Goal: Task Accomplishment & Management: Manage account settings

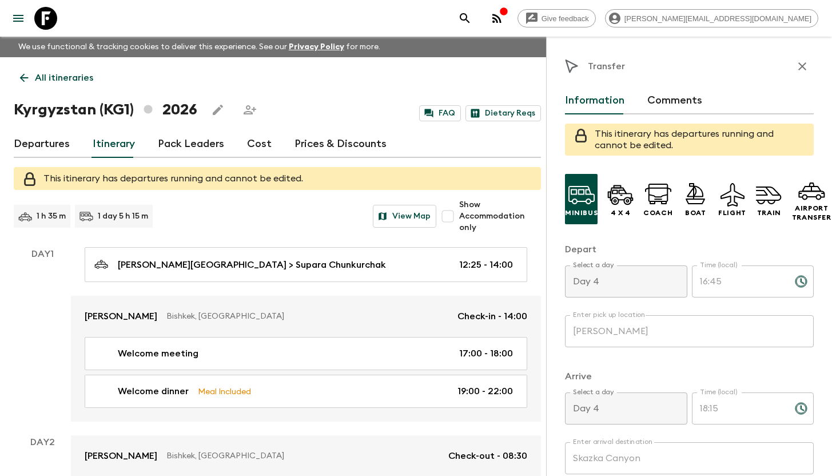
click at [20, 19] on icon "menu" at bounding box center [18, 18] width 14 height 14
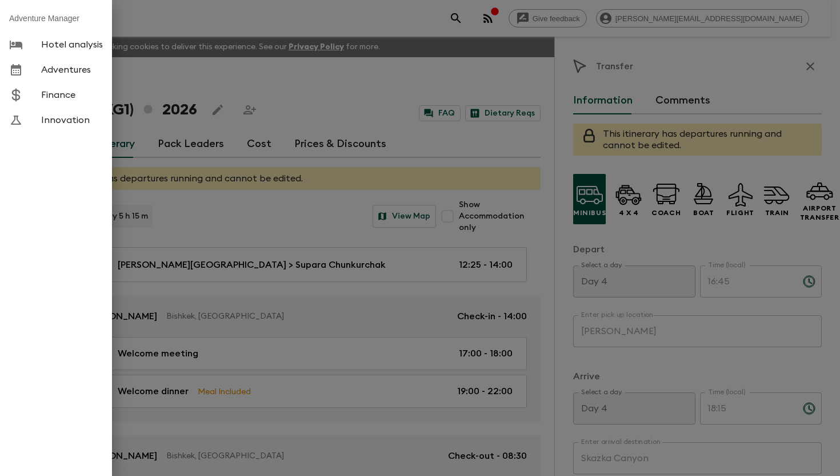
click at [256, 26] on div at bounding box center [420, 238] width 840 height 476
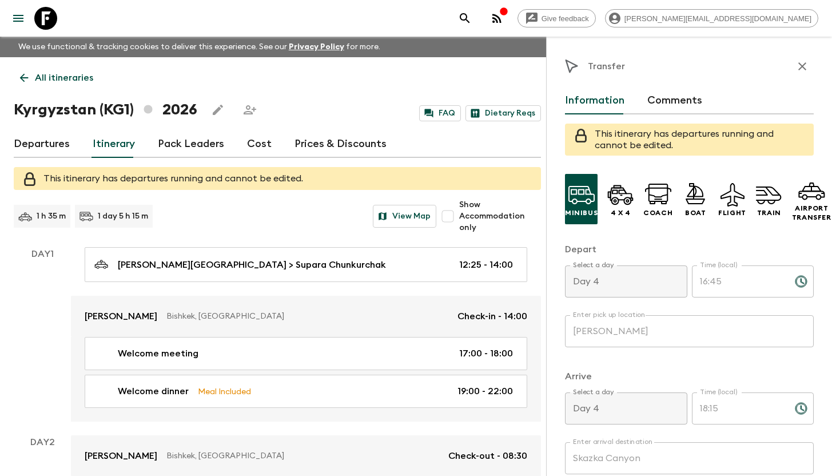
click at [43, 19] on icon at bounding box center [45, 18] width 23 height 23
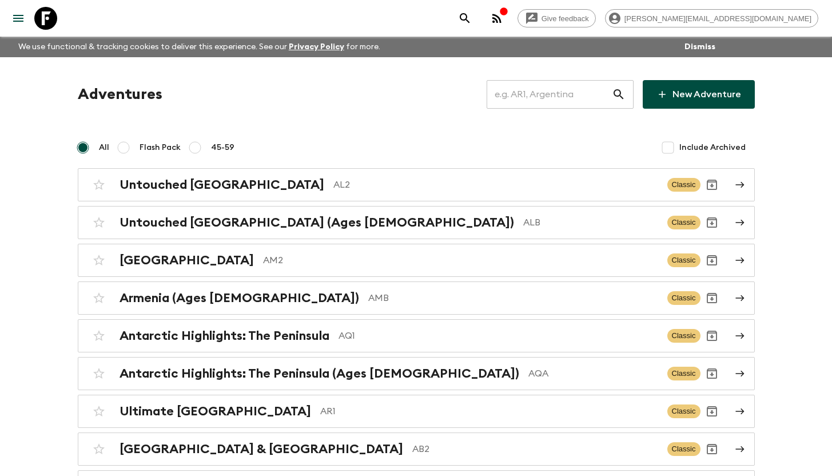
click at [544, 94] on input "text" at bounding box center [548, 94] width 125 height 32
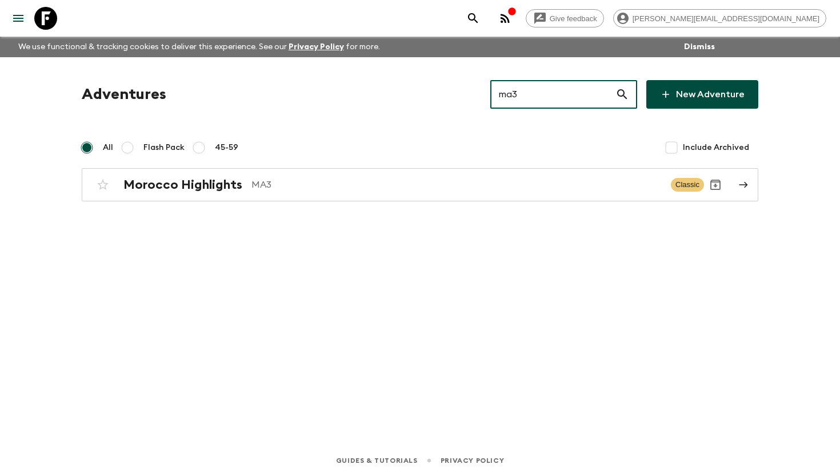
type input "ma3"
click at [256, 192] on div "Morocco Highlights MA3 Classic" at bounding box center [397, 184] width 613 height 23
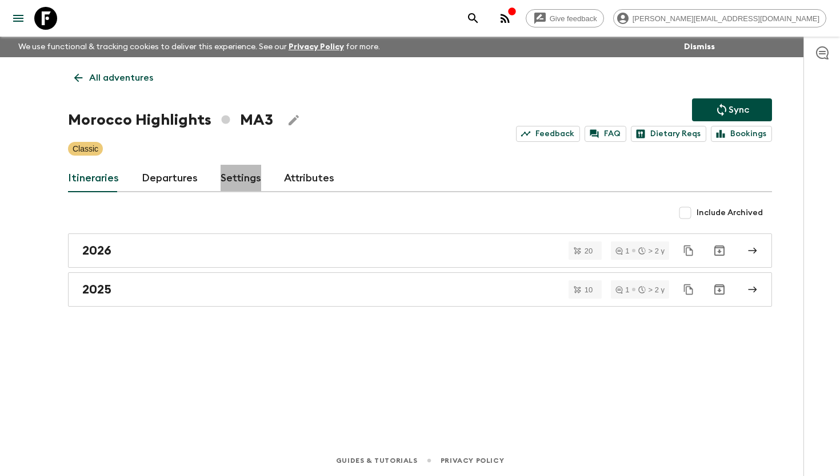
click at [221, 178] on link "Settings" at bounding box center [241, 178] width 41 height 27
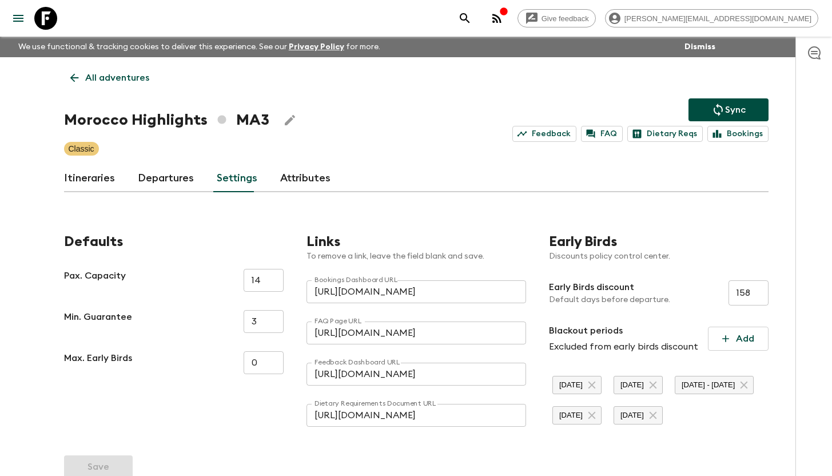
click at [165, 179] on link "Departures" at bounding box center [166, 178] width 56 height 27
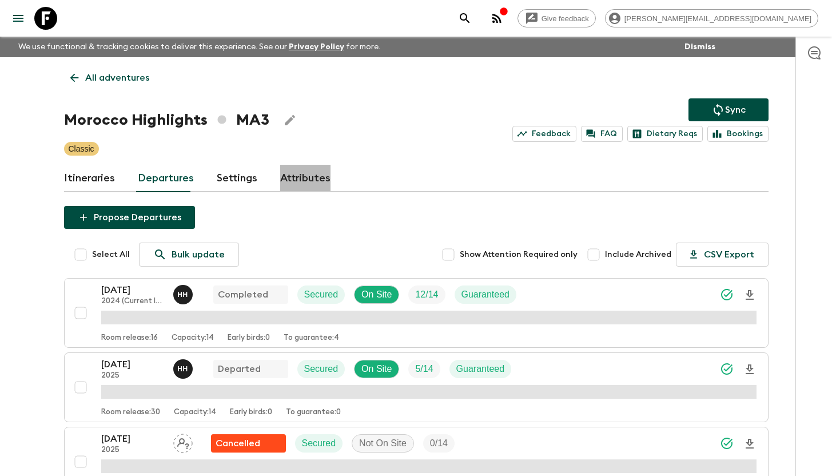
click at [311, 174] on link "Attributes" at bounding box center [305, 178] width 50 height 27
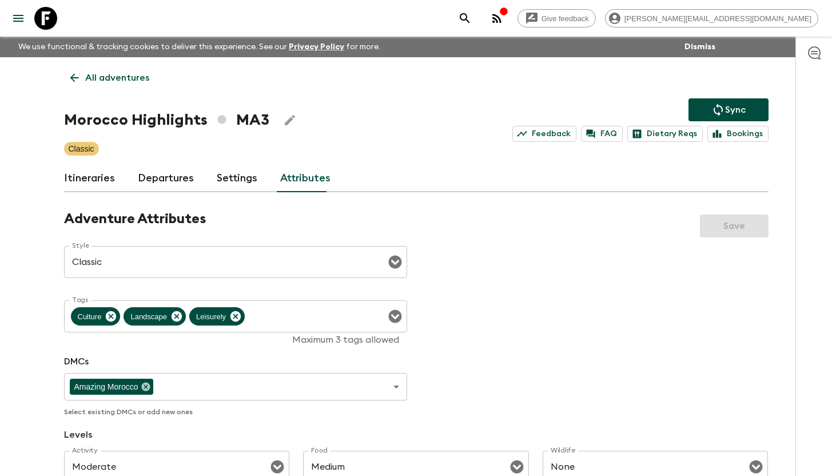
click at [95, 179] on link "Itineraries" at bounding box center [89, 178] width 51 height 27
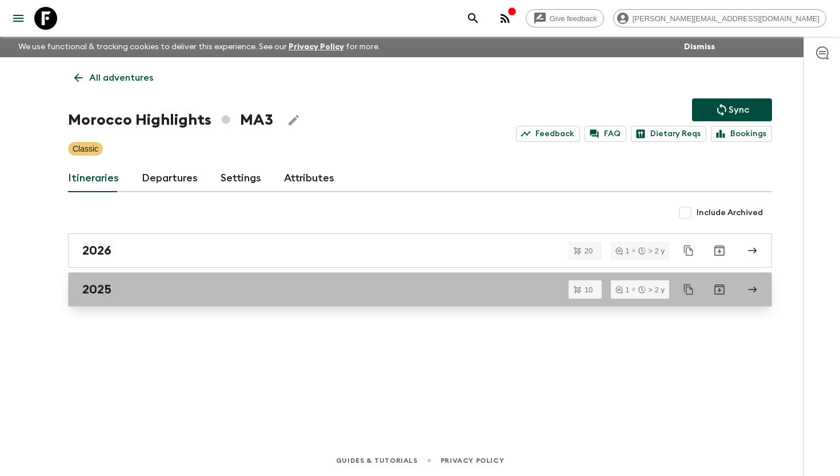
click at [99, 289] on h2 "2025" at bounding box center [96, 289] width 29 height 15
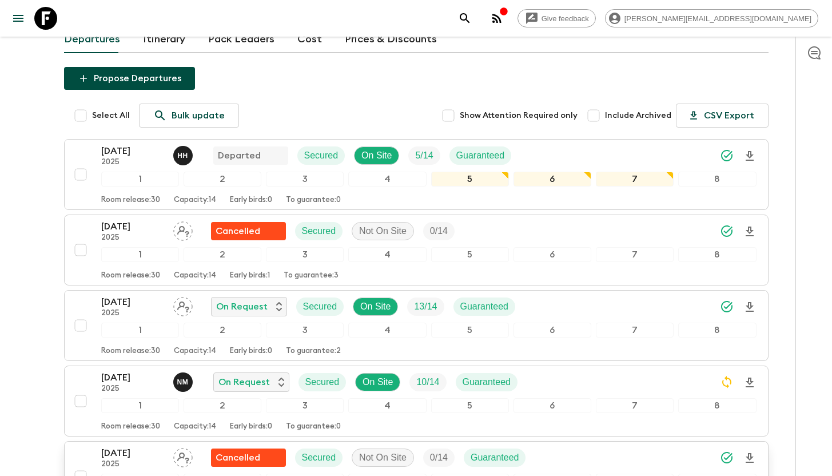
scroll to position [214, 0]
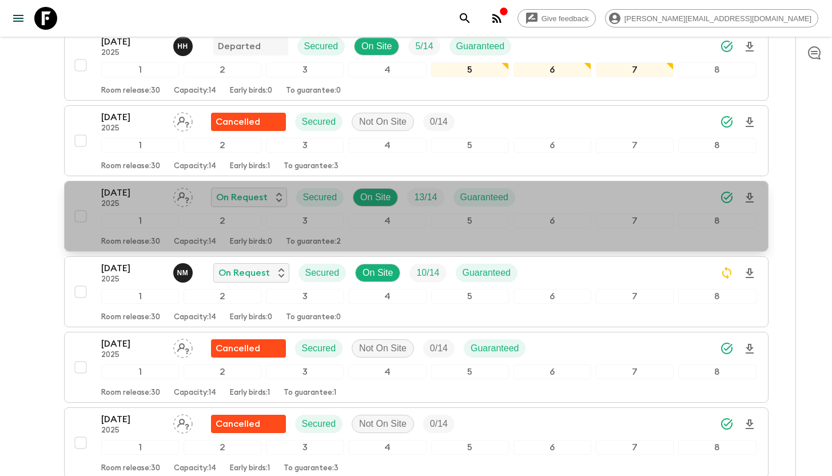
click at [542, 193] on div "12 Oct 2025 2025 On Request Secured On Site 13 / 14 Guaranteed" at bounding box center [428, 197] width 655 height 23
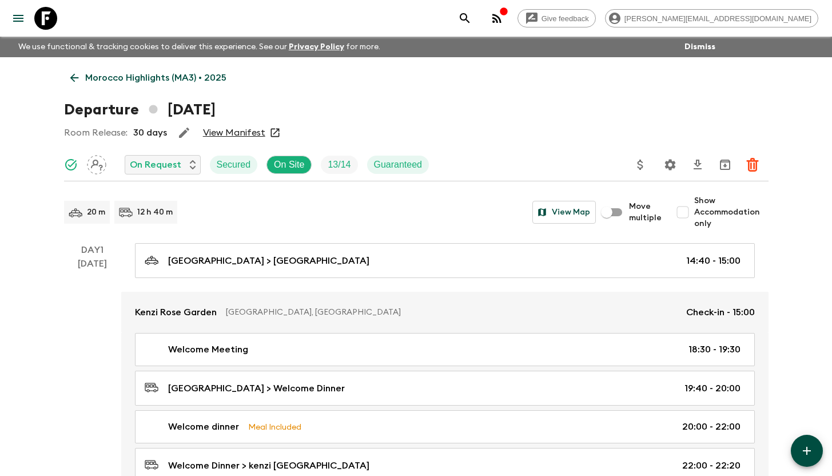
click at [684, 214] on input "Show Accommodation only" at bounding box center [682, 212] width 23 height 23
checkbox input "true"
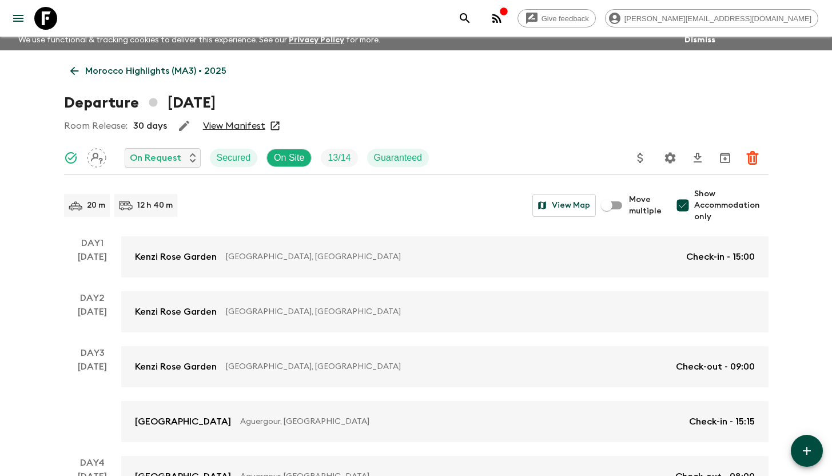
scroll to position [2, 0]
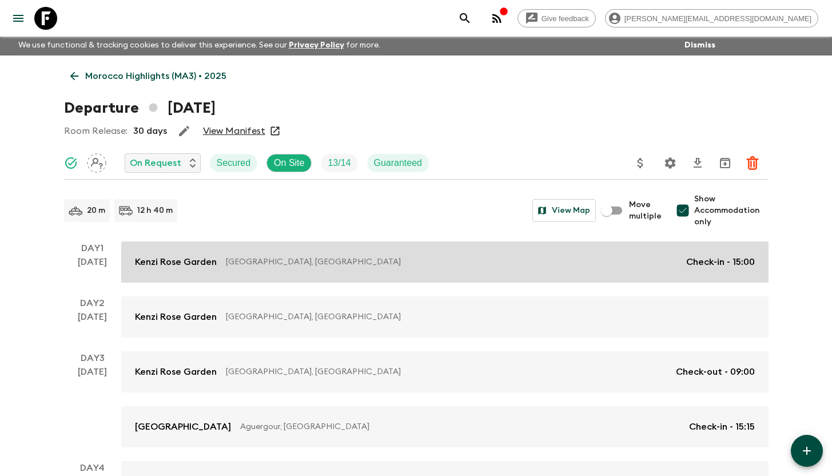
click at [526, 263] on p "Marrakesh, Morocco" at bounding box center [451, 261] width 451 height 11
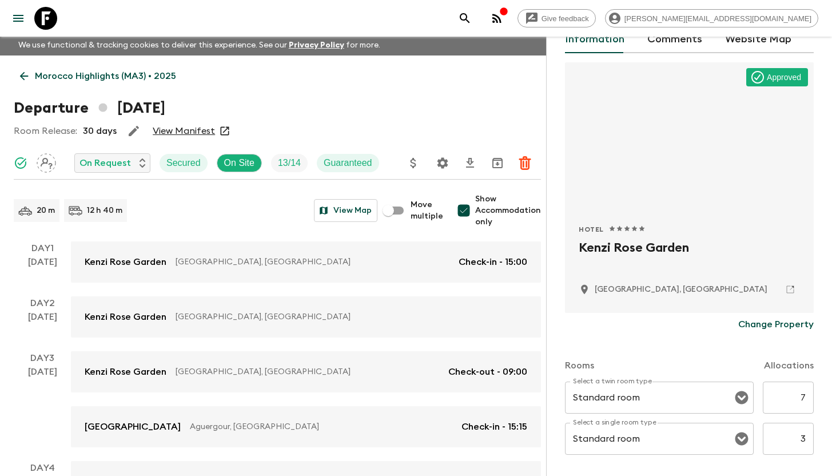
scroll to position [70, 0]
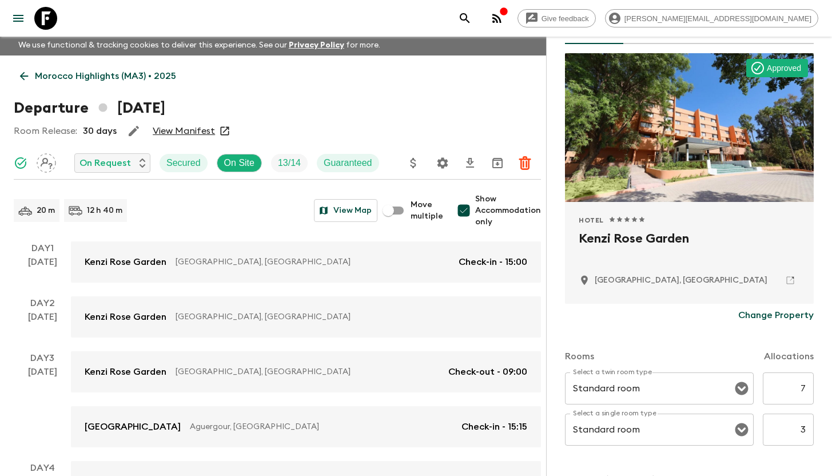
click at [771, 313] on p "Change Property" at bounding box center [775, 315] width 75 height 14
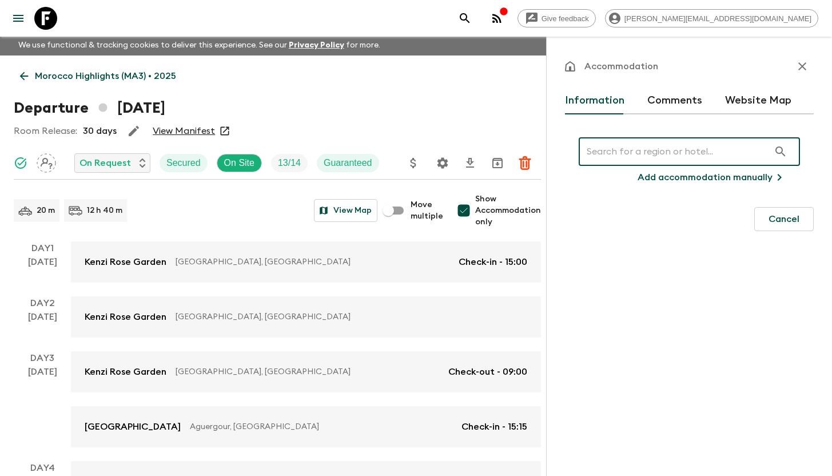
paste input "Le Golf d’Essaouira & Spa"
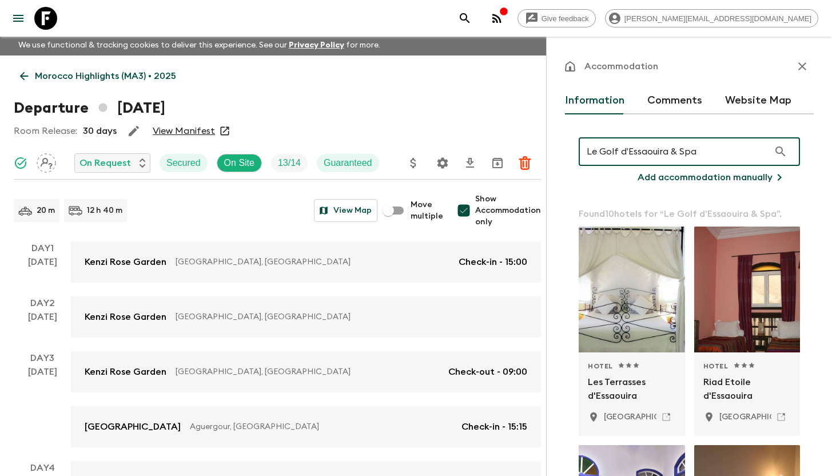
type input "Le Golf d’Essaouira & Spa"
click at [795, 63] on icon "button" at bounding box center [802, 66] width 14 height 14
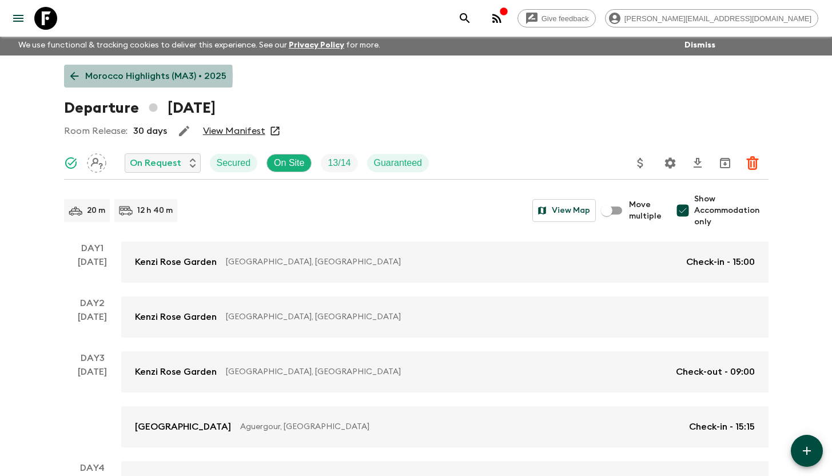
click at [89, 76] on p "Morocco Highlights (MA3) • 2025" at bounding box center [155, 76] width 141 height 14
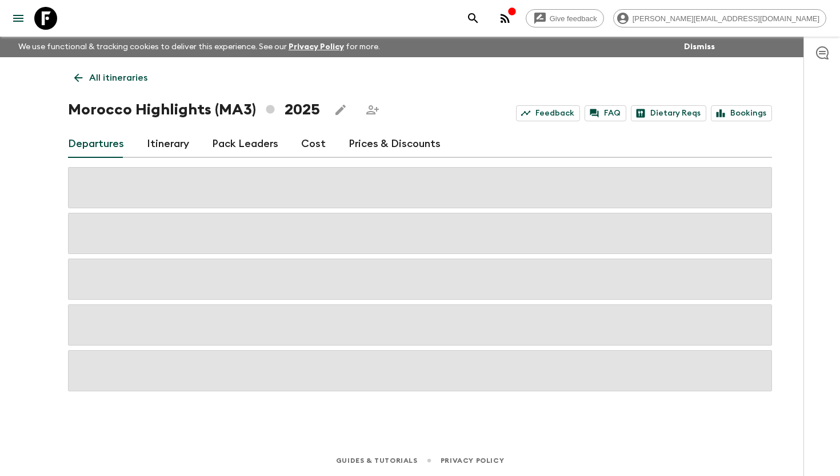
click at [517, 18] on div "button" at bounding box center [512, 12] width 9 height 11
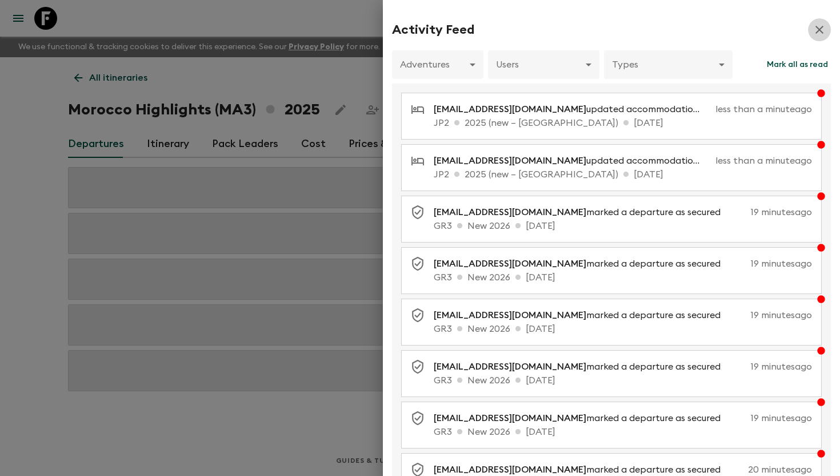
click at [816, 30] on icon "button" at bounding box center [820, 30] width 8 height 8
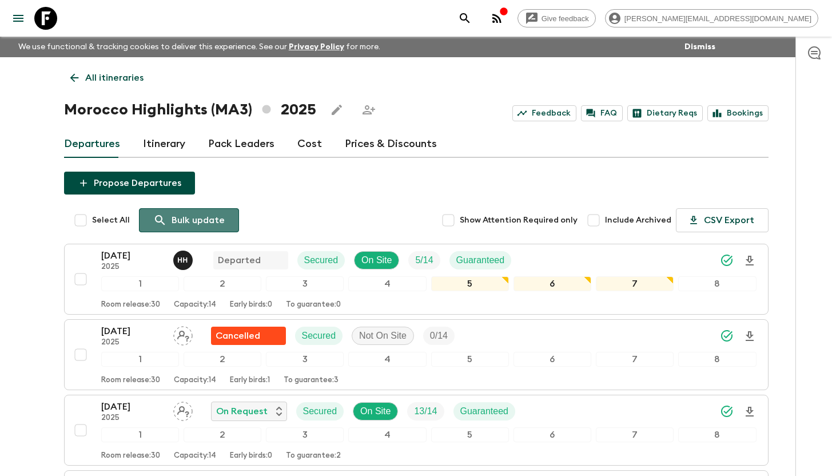
click at [188, 222] on p "Bulk update" at bounding box center [197, 220] width 53 height 14
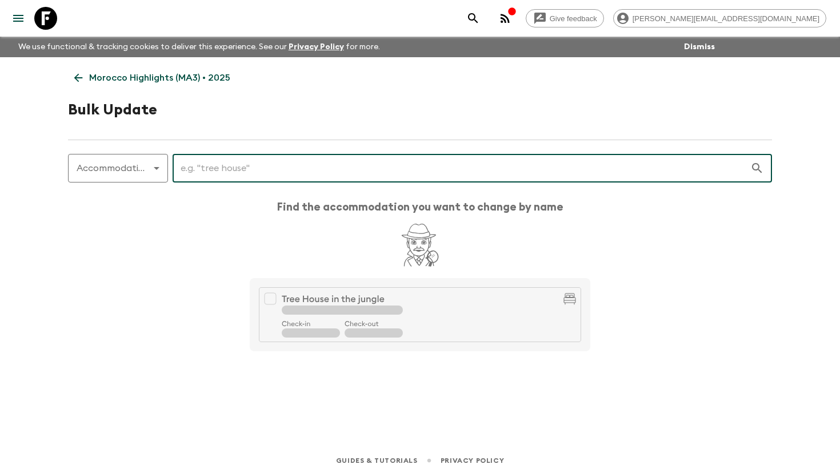
paste input "Atlas Essaouira"
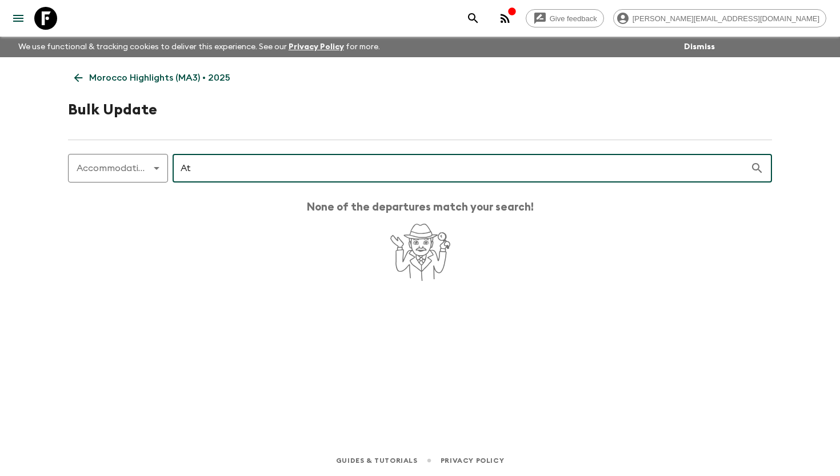
type input "A"
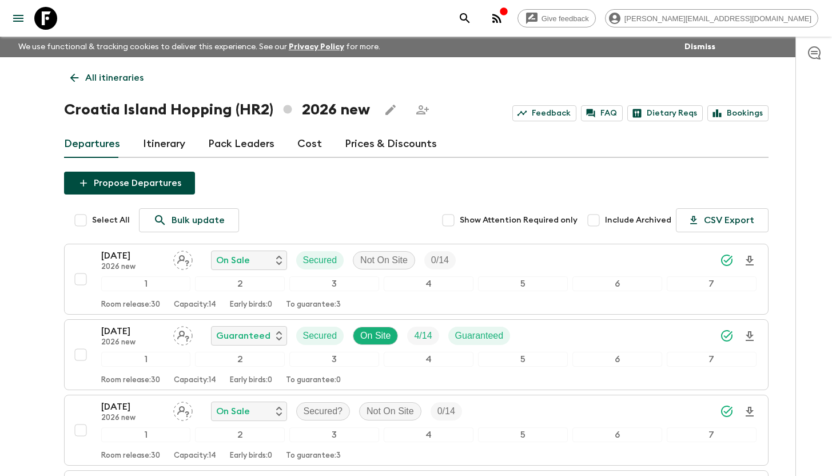
click at [42, 18] on icon at bounding box center [45, 18] width 23 height 23
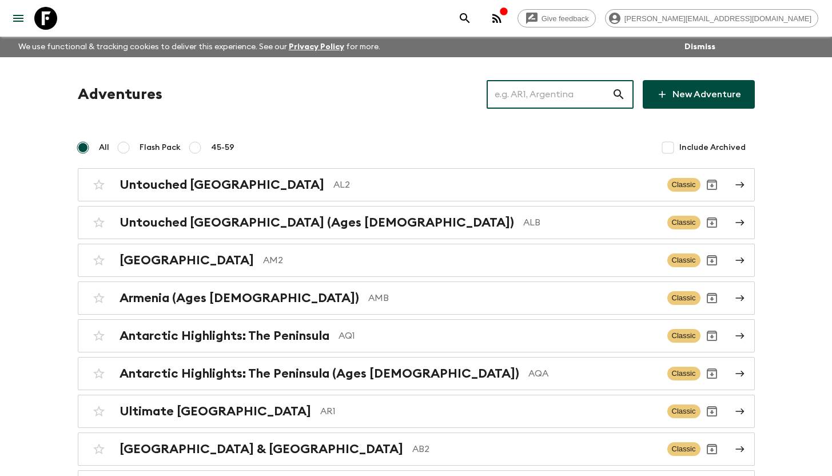
click at [554, 95] on input "text" at bounding box center [548, 94] width 125 height 32
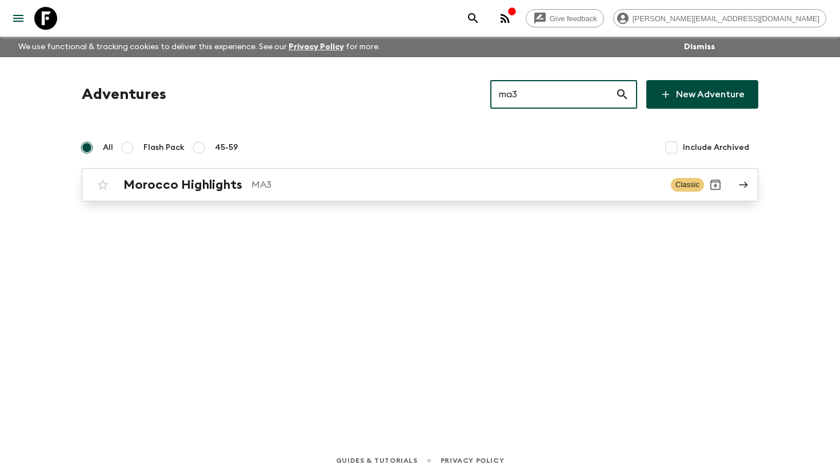
type input "ma3"
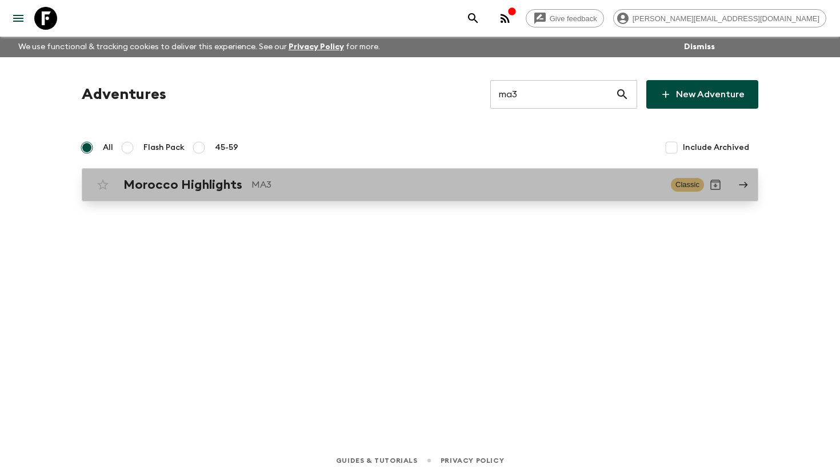
click at [265, 178] on p "MA3" at bounding box center [457, 185] width 410 height 14
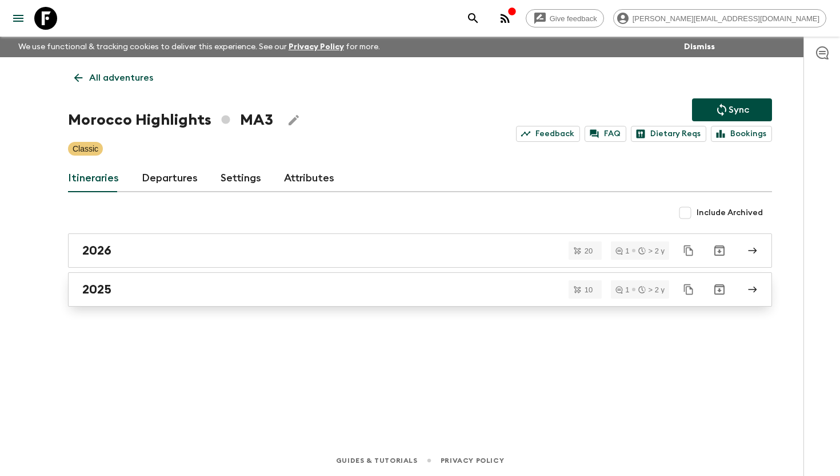
click at [162, 284] on div "2025" at bounding box center [409, 289] width 654 height 15
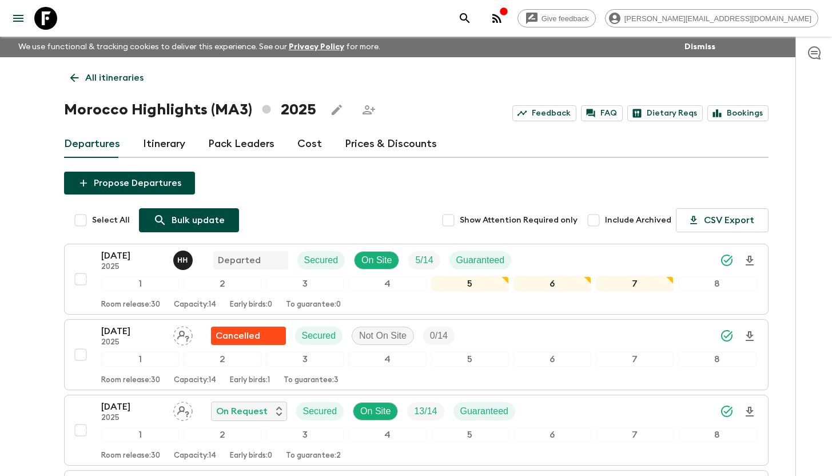
click at [191, 223] on p "Bulk update" at bounding box center [197, 220] width 53 height 14
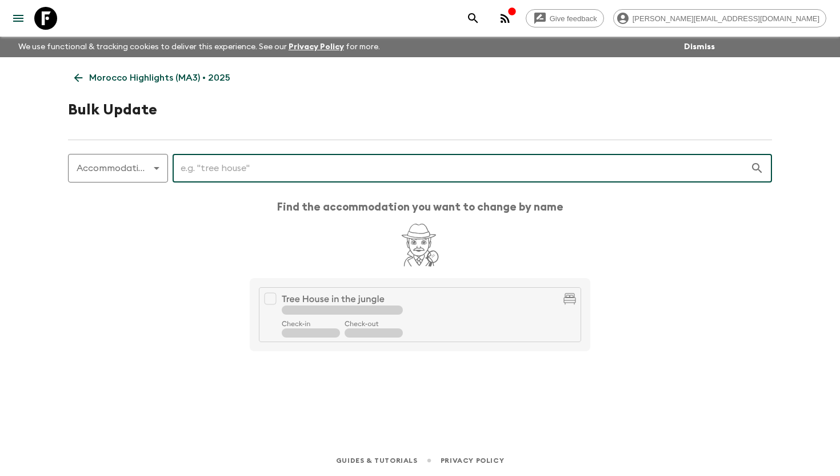
click at [85, 78] on link "Morocco Highlights (MA3) • 2025" at bounding box center [152, 77] width 169 height 23
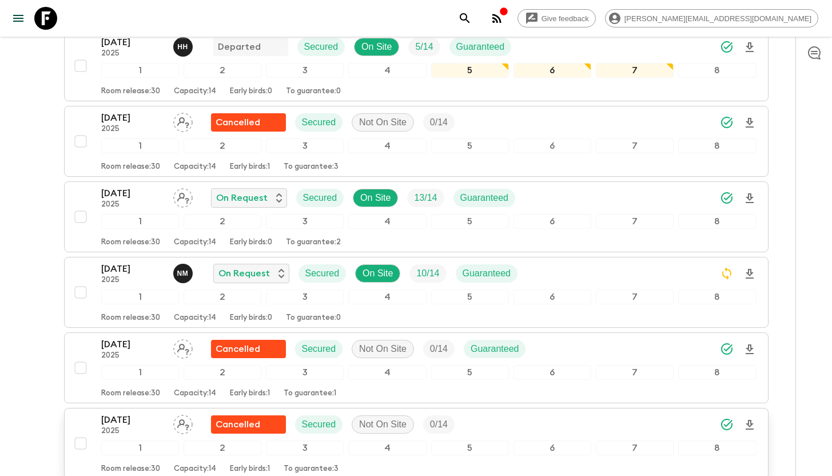
scroll to position [236, 0]
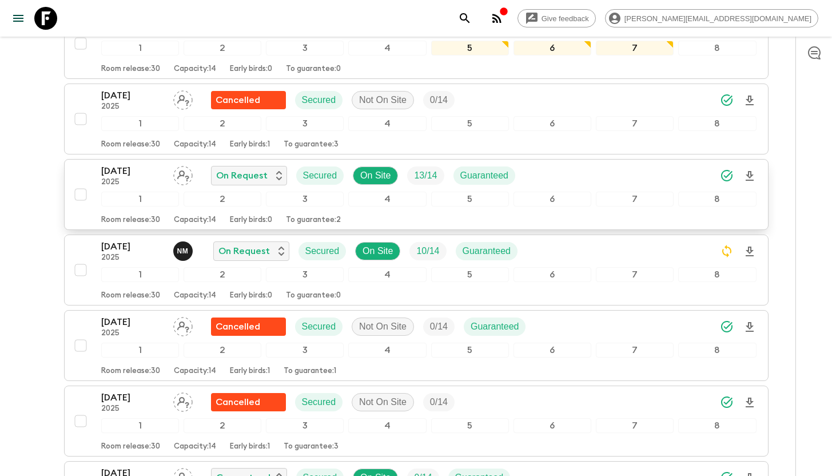
click at [132, 171] on p "[DATE]" at bounding box center [132, 171] width 63 height 14
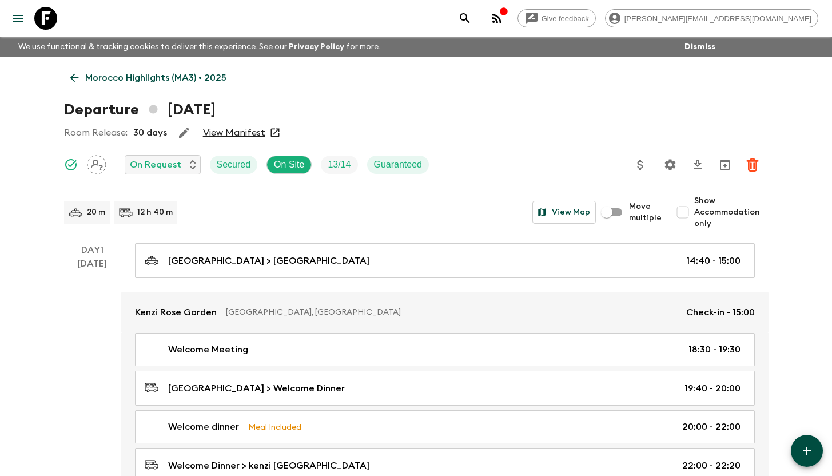
click at [73, 75] on icon at bounding box center [74, 77] width 13 height 13
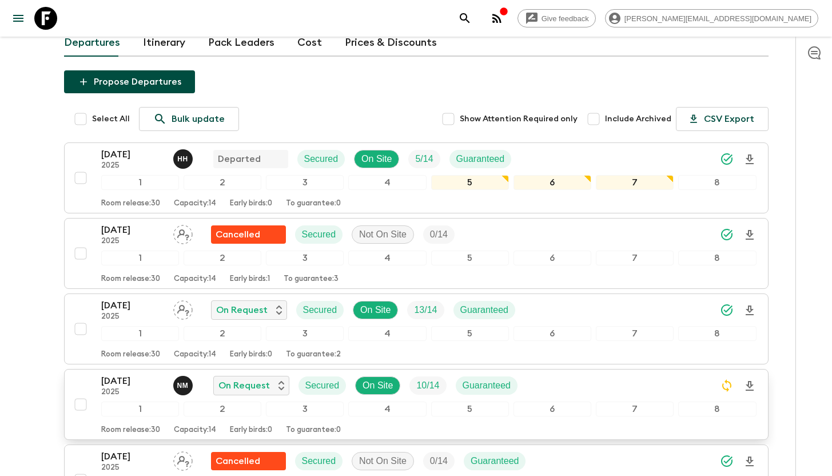
scroll to position [111, 0]
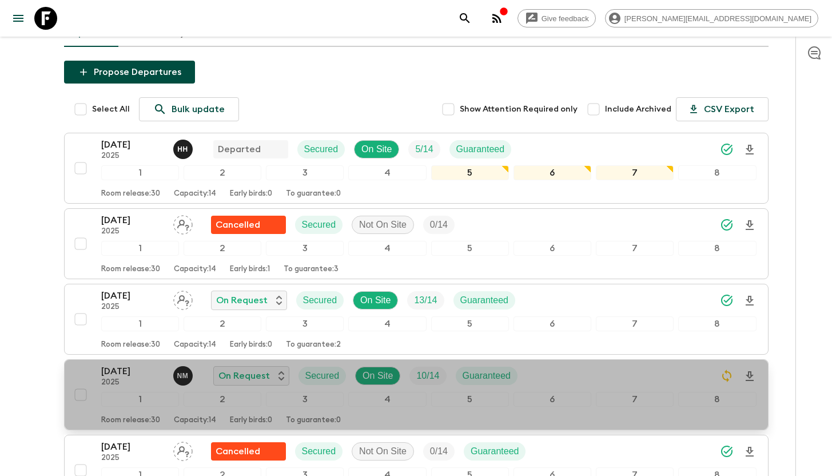
click at [150, 401] on div "1" at bounding box center [140, 399] width 78 height 15
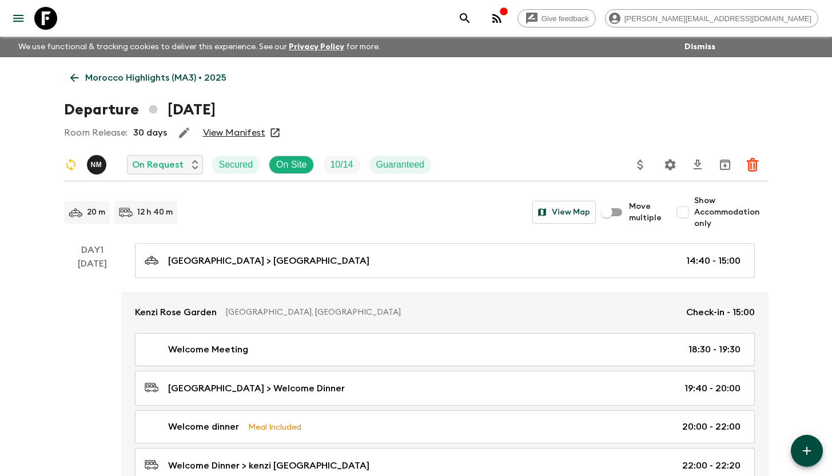
click at [76, 79] on icon at bounding box center [74, 77] width 13 height 13
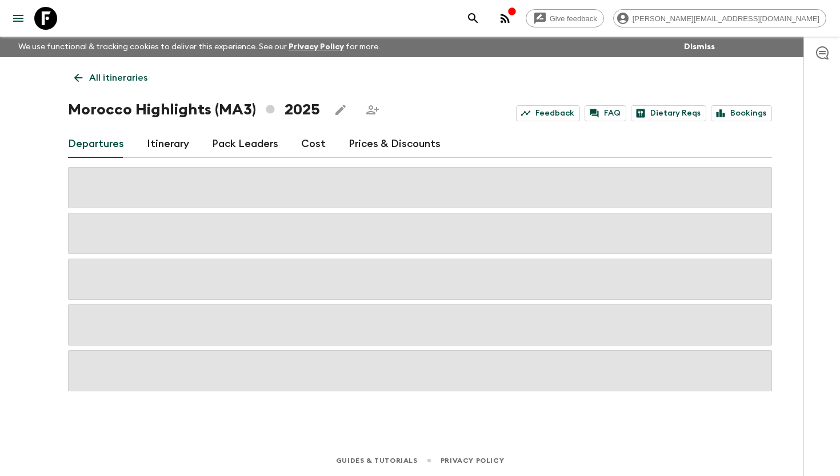
click at [85, 77] on link "All itineraries" at bounding box center [111, 77] width 86 height 23
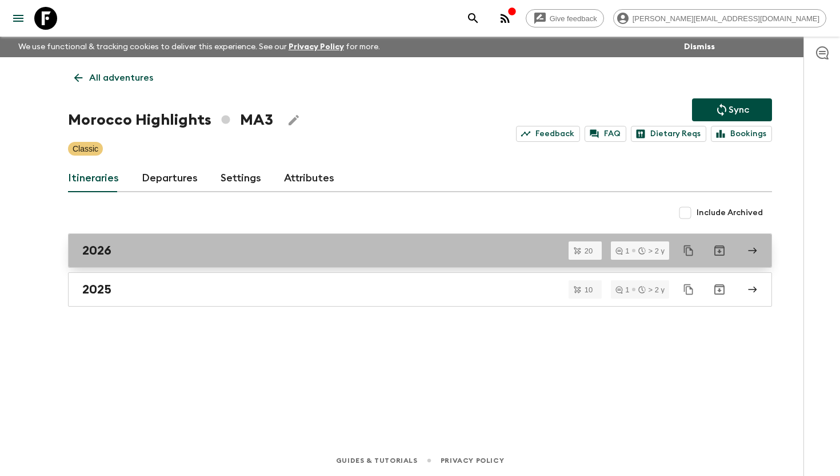
click at [121, 253] on div "2026" at bounding box center [409, 250] width 654 height 15
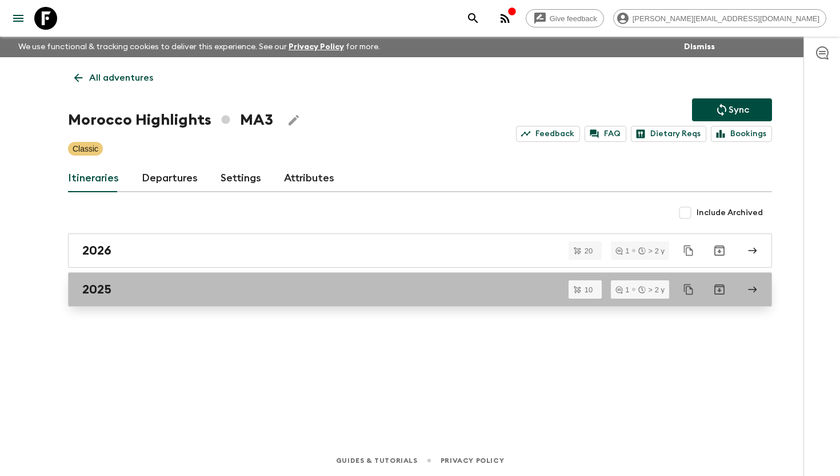
click at [132, 289] on div "2025" at bounding box center [409, 289] width 654 height 15
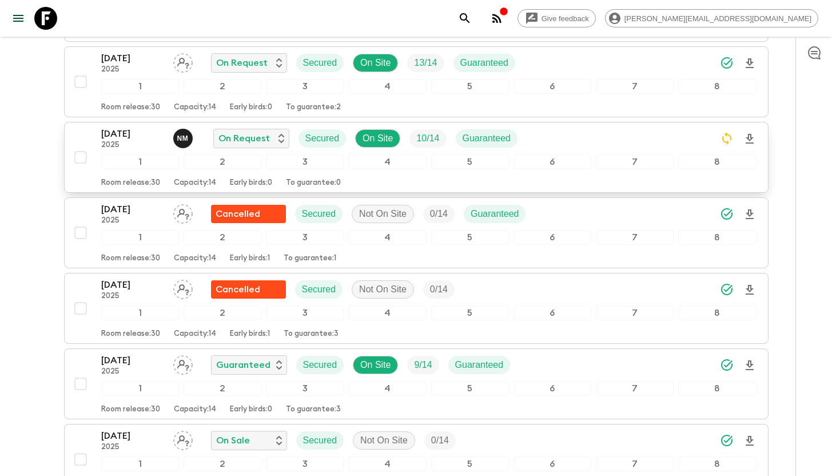
scroll to position [334, 0]
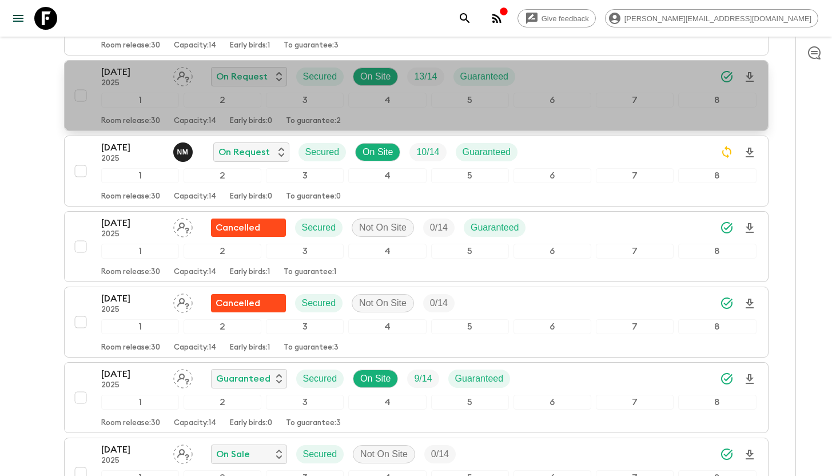
click at [138, 74] on p "[DATE]" at bounding box center [132, 72] width 63 height 14
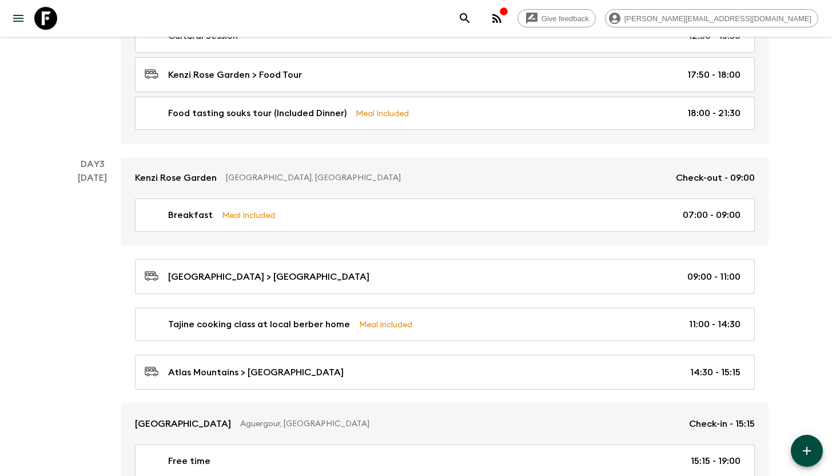
scroll to position [704, 0]
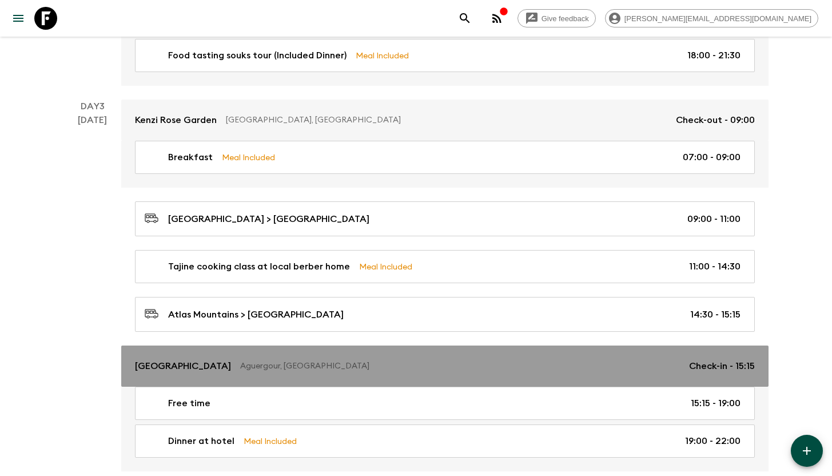
click at [418, 365] on p "Aguergour, Morocco" at bounding box center [460, 365] width 440 height 11
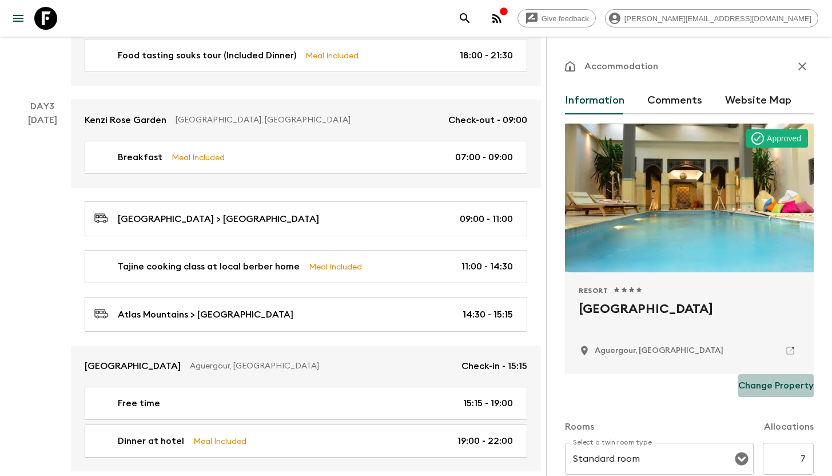
click at [780, 389] on p "Change Property" at bounding box center [775, 385] width 75 height 14
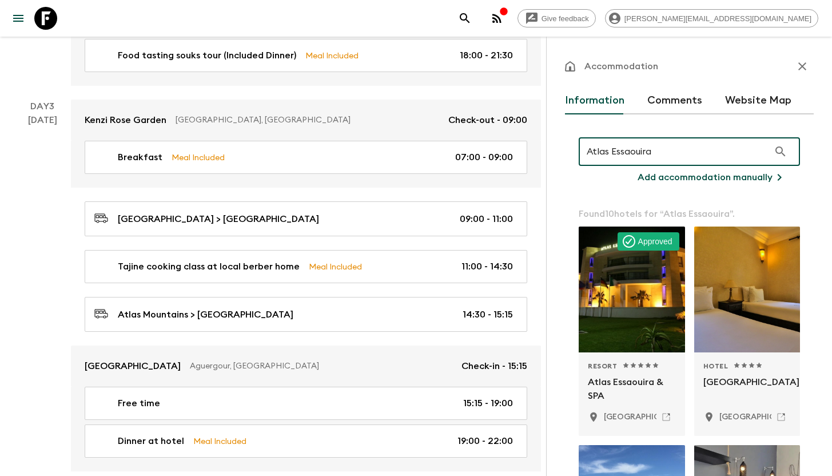
type input "Atlas Essaouira"
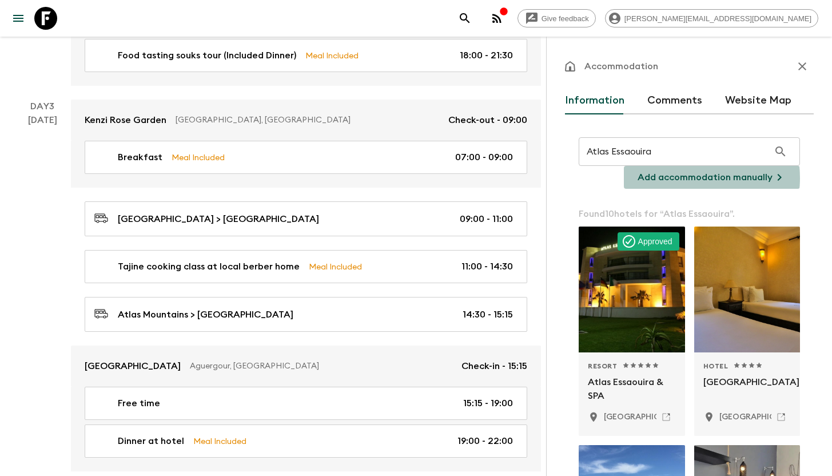
click at [669, 178] on p "Add accommodation manually" at bounding box center [704, 177] width 135 height 14
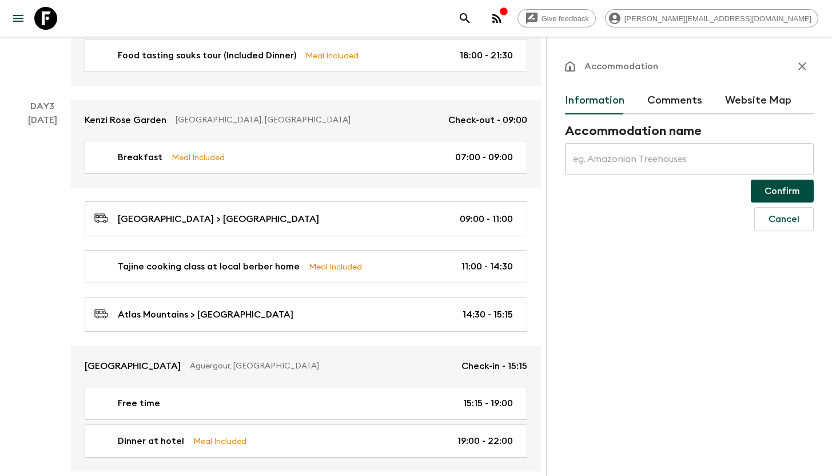
click at [663, 162] on input "text" at bounding box center [689, 159] width 249 height 32
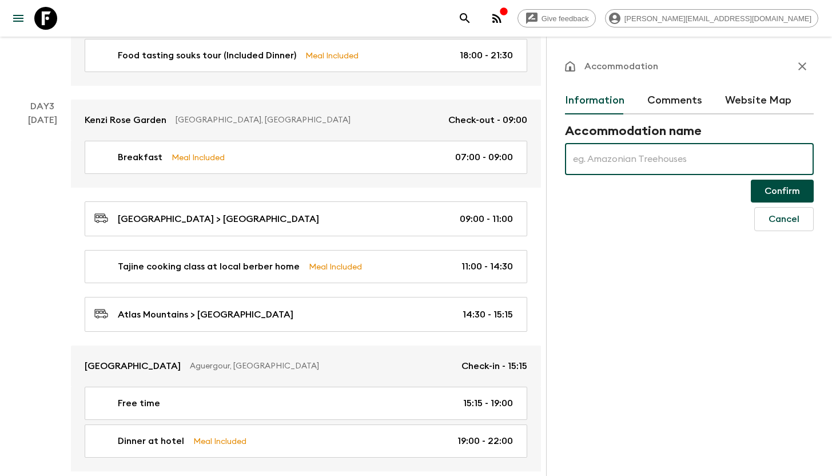
paste input "Hotel Le Golf d’Essaouira & Spa"
type input "Hotel Le Golf d’Essaouira & Spa"
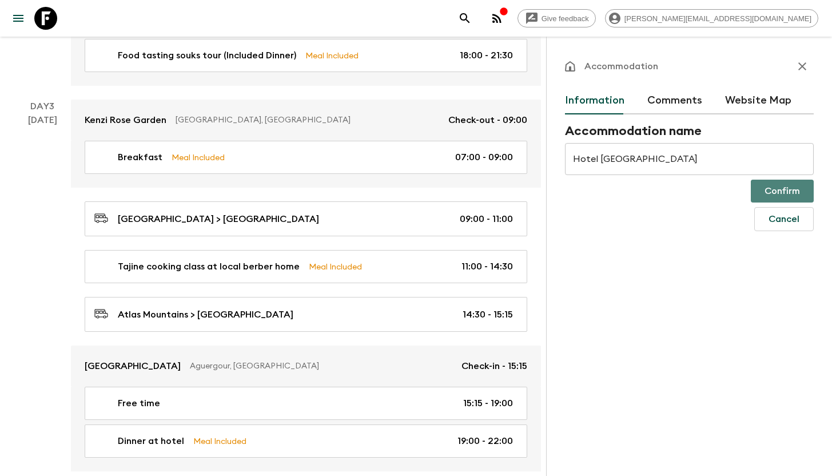
click at [782, 188] on button "Confirm" at bounding box center [782, 190] width 63 height 23
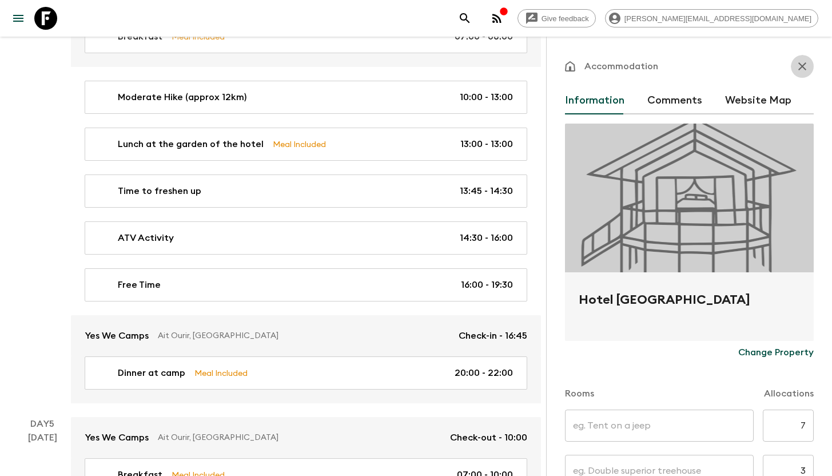
click at [795, 71] on icon "button" at bounding box center [802, 66] width 14 height 14
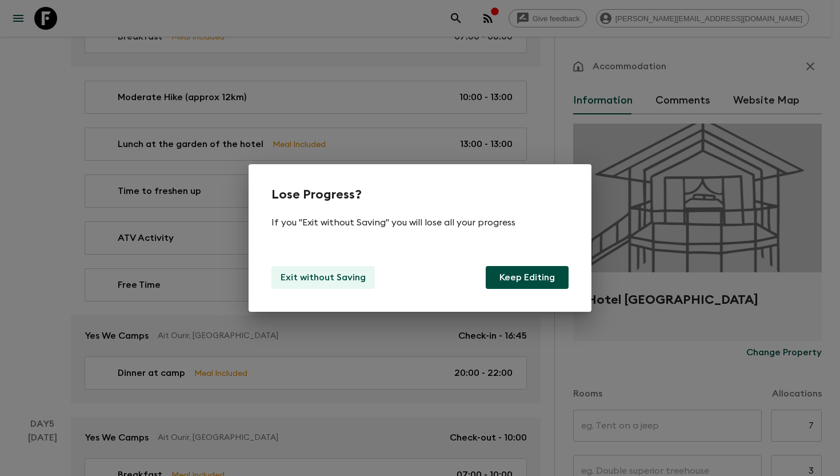
click at [326, 279] on p "Exit without Saving" at bounding box center [323, 277] width 85 height 14
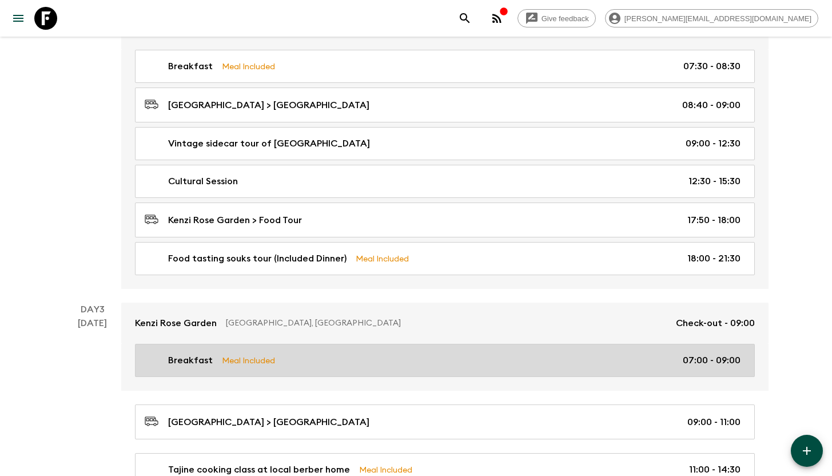
scroll to position [501, 0]
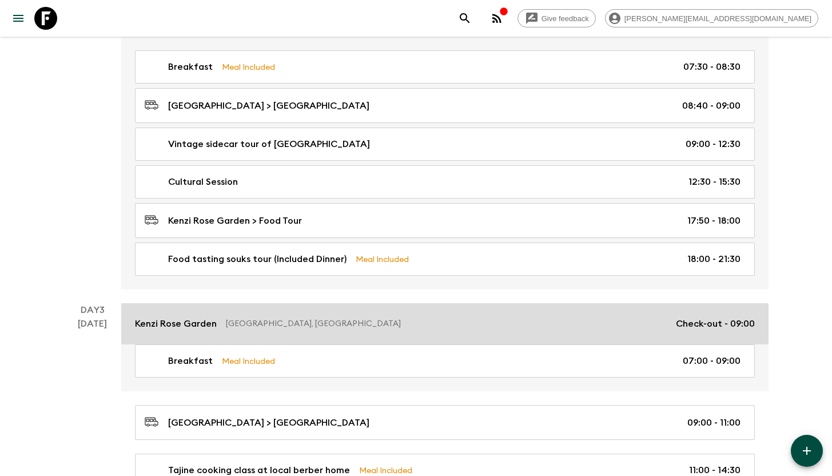
click at [235, 325] on p "Marrakesh, Morocco" at bounding box center [446, 323] width 441 height 11
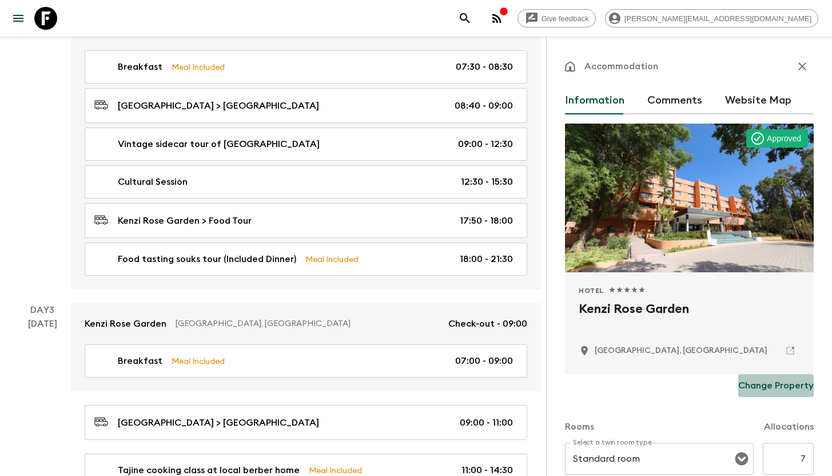
click at [772, 386] on p "Change Property" at bounding box center [775, 385] width 75 height 14
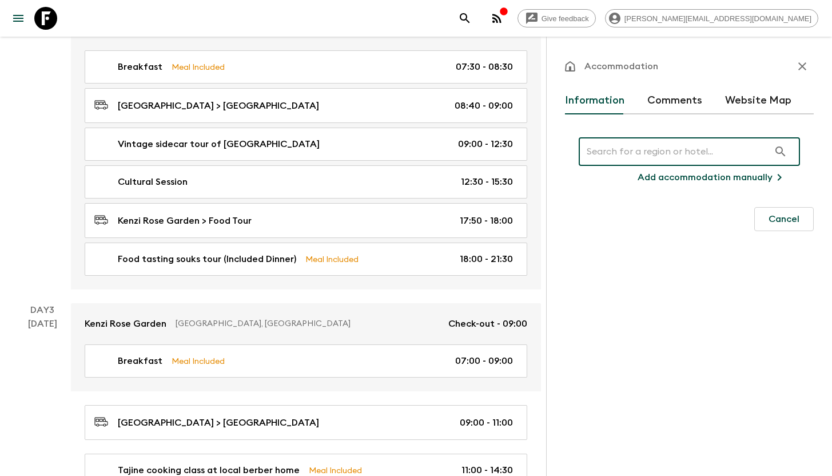
click at [747, 99] on button "Website Map" at bounding box center [758, 100] width 66 height 27
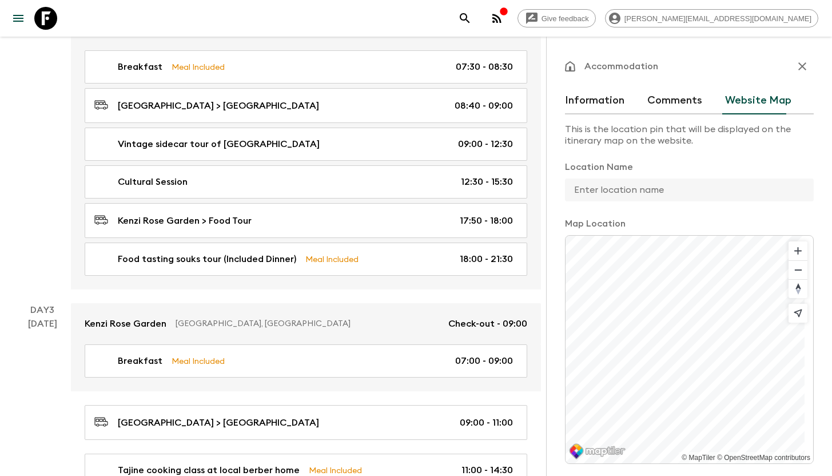
click at [637, 187] on input "text" at bounding box center [685, 189] width 240 height 23
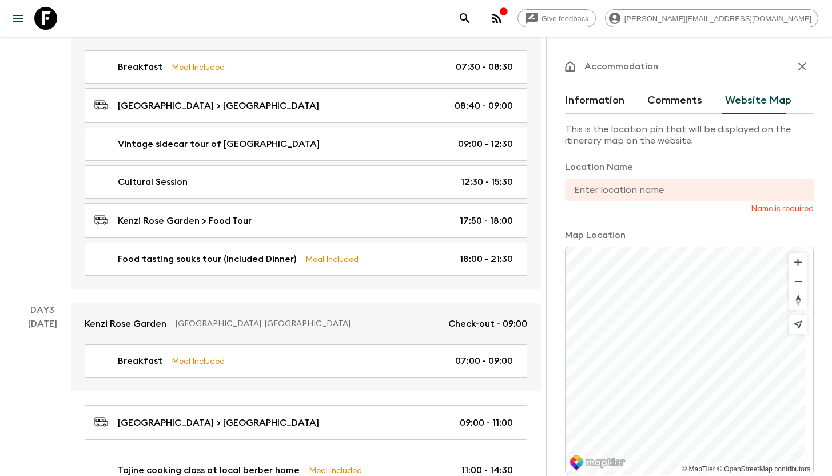
click at [645, 191] on input "text" at bounding box center [685, 189] width 240 height 23
paste input "www.hotel golf essaouira.com"
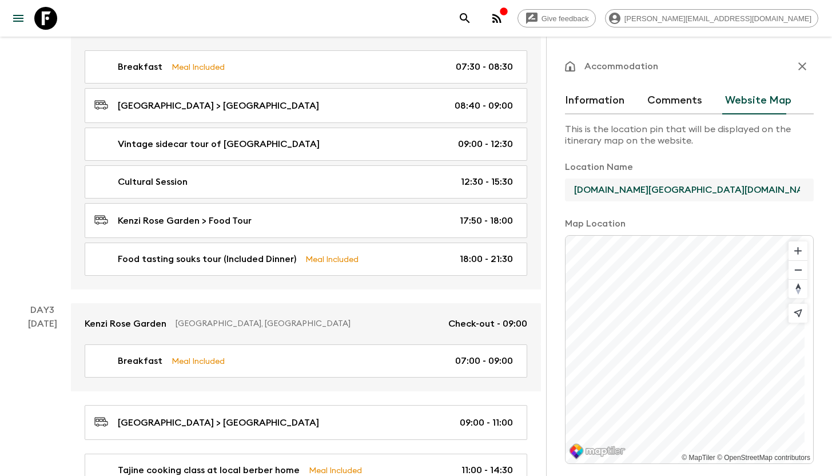
click at [597, 190] on input "www.hotel golf essaouira.com" at bounding box center [685, 189] width 240 height 23
click at [707, 191] on input "hotel golf essaouira.com" at bounding box center [685, 189] width 240 height 23
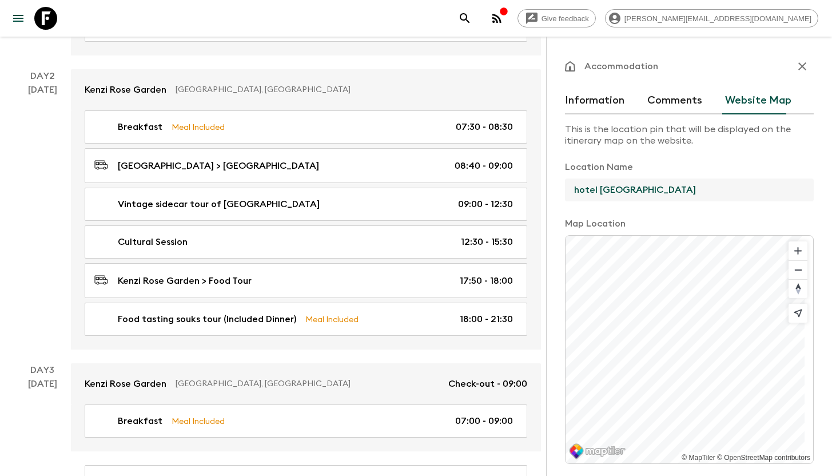
scroll to position [378, 0]
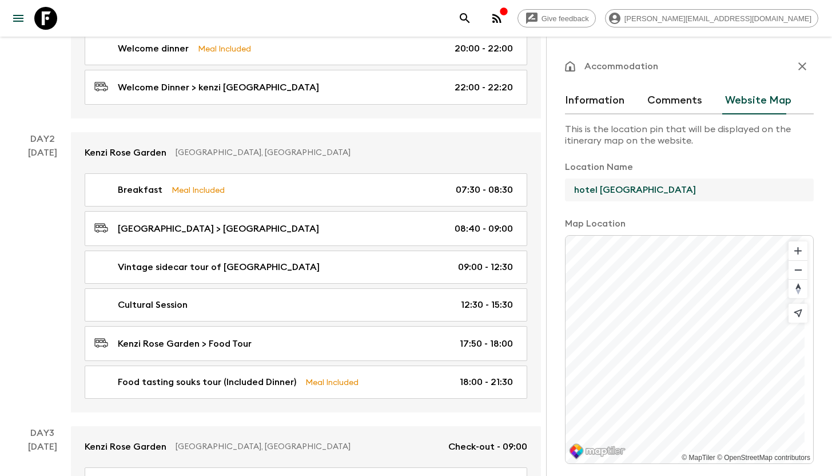
type input "hotel golf essaouira"
click at [798, 65] on icon "button" at bounding box center [802, 66] width 8 height 8
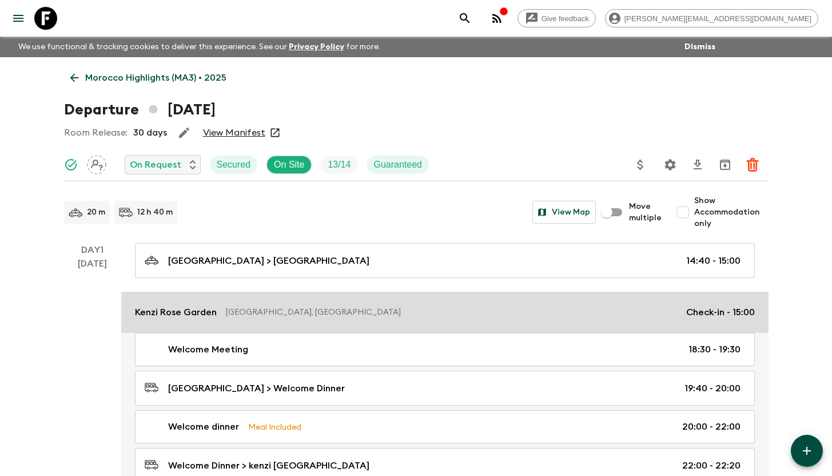
click at [326, 313] on p "Marrakesh, Morocco" at bounding box center [451, 311] width 451 height 11
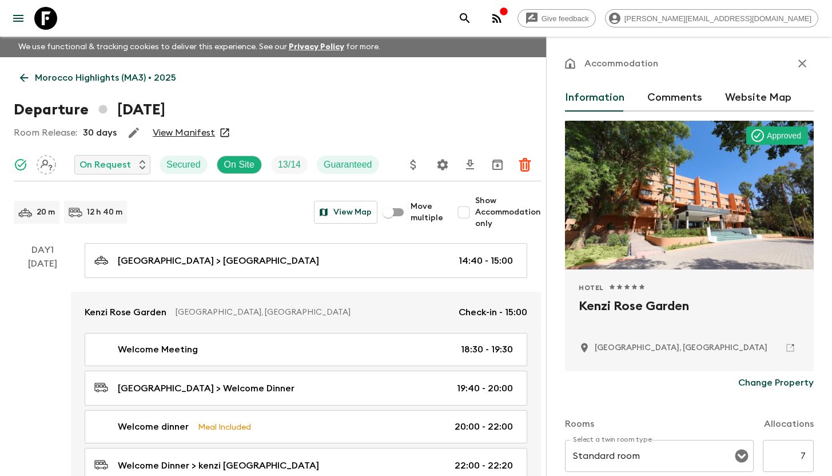
scroll to position [5, 0]
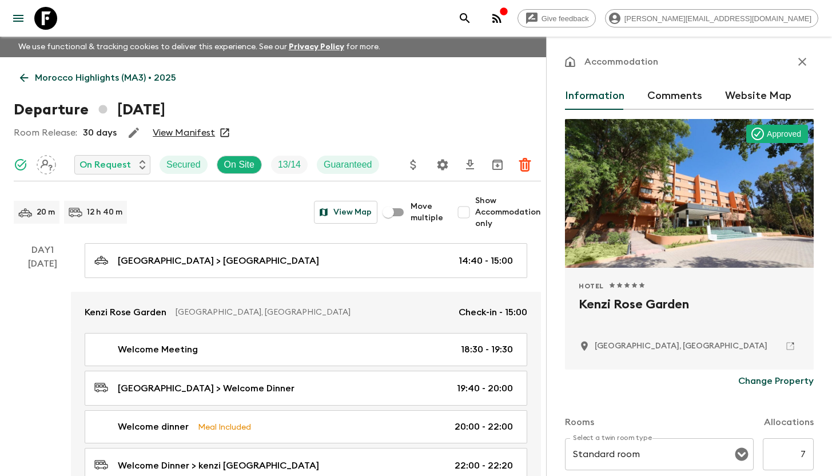
click at [783, 381] on p "Change Property" at bounding box center [775, 381] width 75 height 14
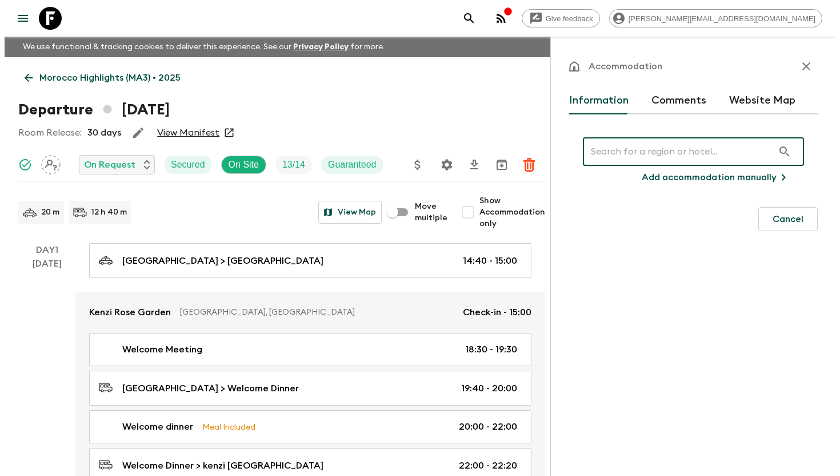
scroll to position [0, 0]
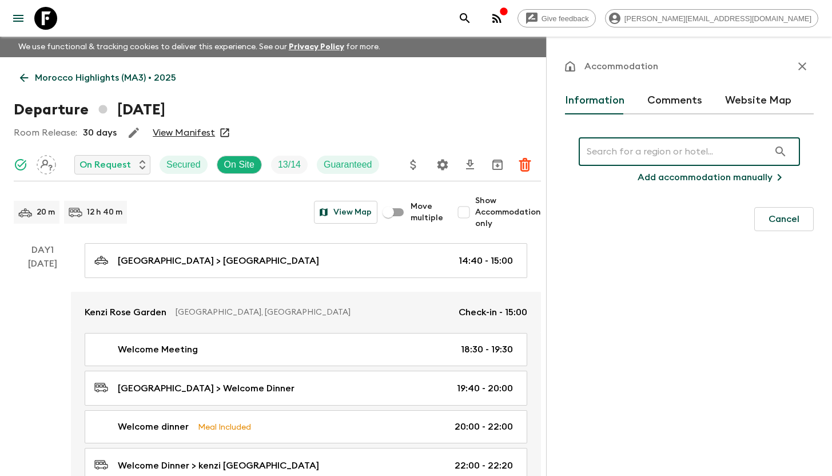
click at [39, 78] on p "Morocco Highlights (MA3) • 2025" at bounding box center [105, 78] width 141 height 14
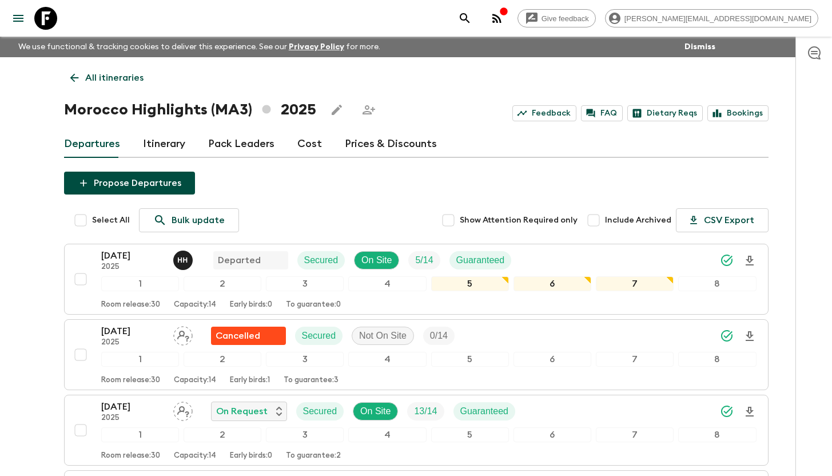
click at [42, 24] on icon at bounding box center [45, 18] width 23 height 23
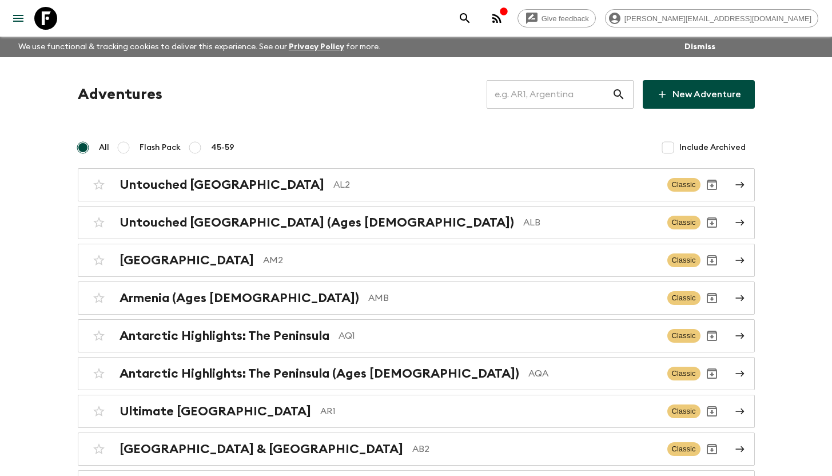
click at [546, 100] on input "text" at bounding box center [548, 94] width 125 height 32
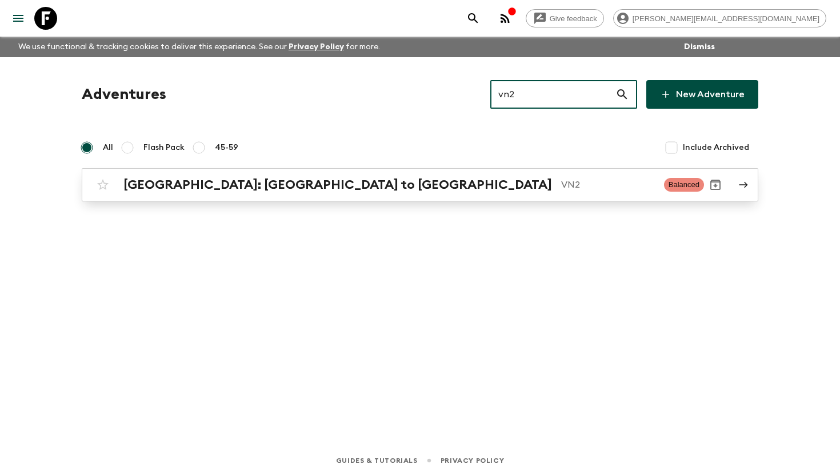
type input "vn2"
click at [561, 187] on p "VN2" at bounding box center [608, 185] width 94 height 14
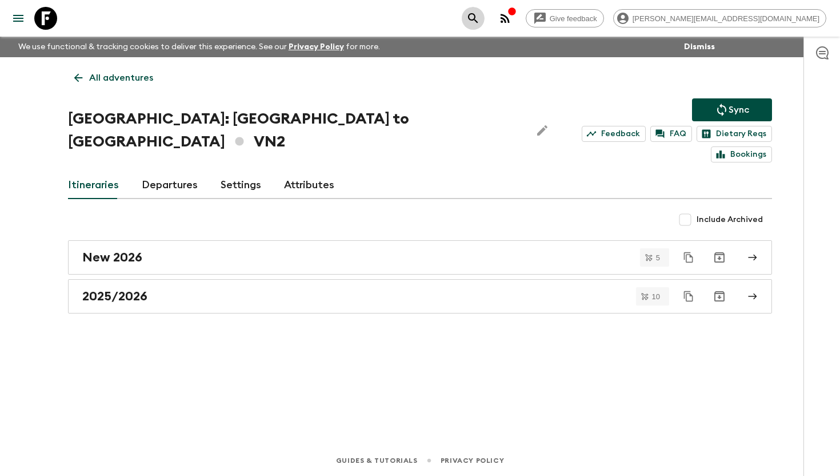
click at [480, 18] on icon "search adventures" at bounding box center [473, 18] width 14 height 14
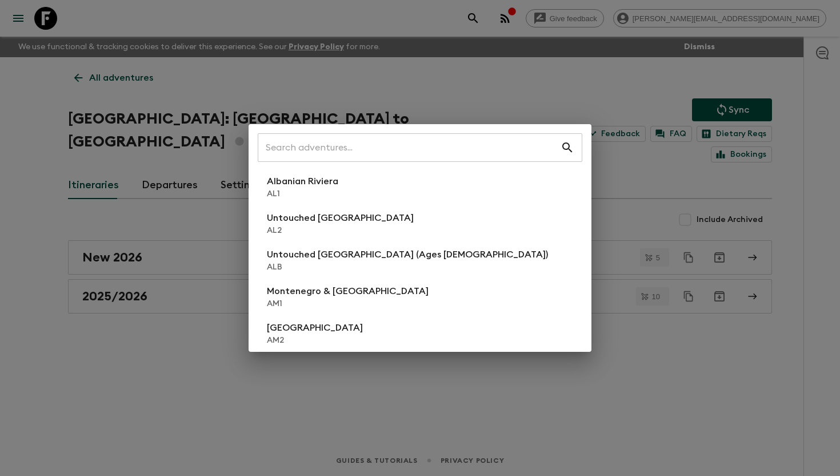
click at [636, 46] on div "​ Albanian Riviera AL1 Untouched Albania AL2 Untouched Albania (Ages 45-59) ALB…" at bounding box center [420, 238] width 840 height 476
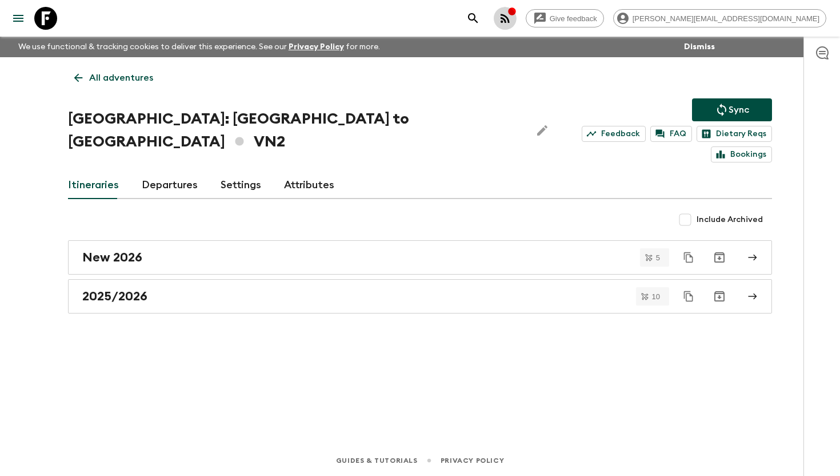
click at [503, 21] on circle "button" at bounding box center [502, 22] width 2 height 2
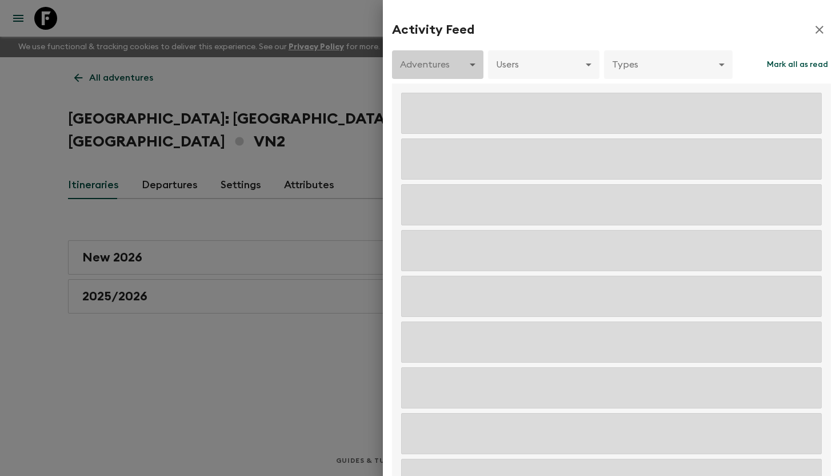
click at [449, 67] on body "Give feedback aida@flashpack.com We use functional & tracking cookies to delive…" at bounding box center [420, 238] width 840 height 476
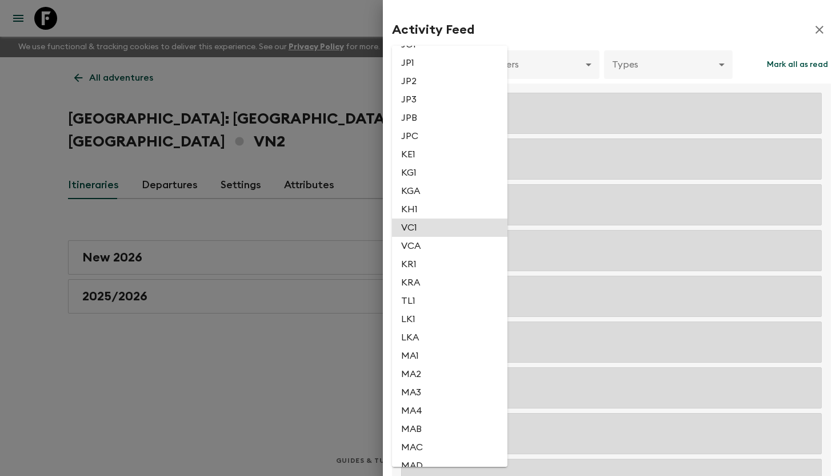
scroll to position [2728, 0]
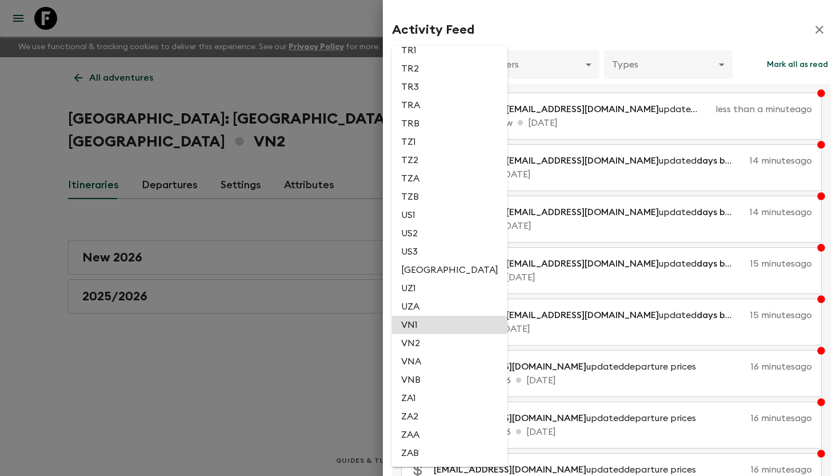
click at [432, 345] on li "VN2" at bounding box center [449, 343] width 115 height 18
type input "fe5ce578-aa55-41cf-97b4-29a0f5663d5d"
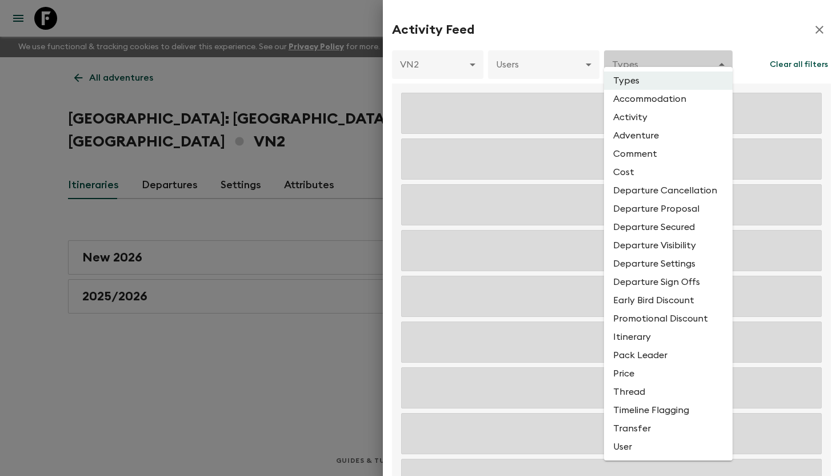
click at [631, 66] on body "Give feedback aida@flashpack.com We use functional & tracking cookies to delive…" at bounding box center [420, 238] width 840 height 476
click at [661, 175] on li "Cost" at bounding box center [668, 172] width 129 height 18
type input "COST"
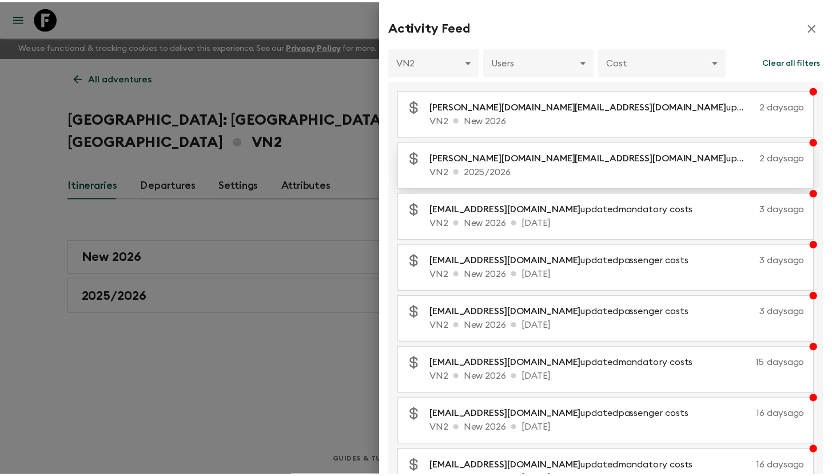
scroll to position [0, 0]
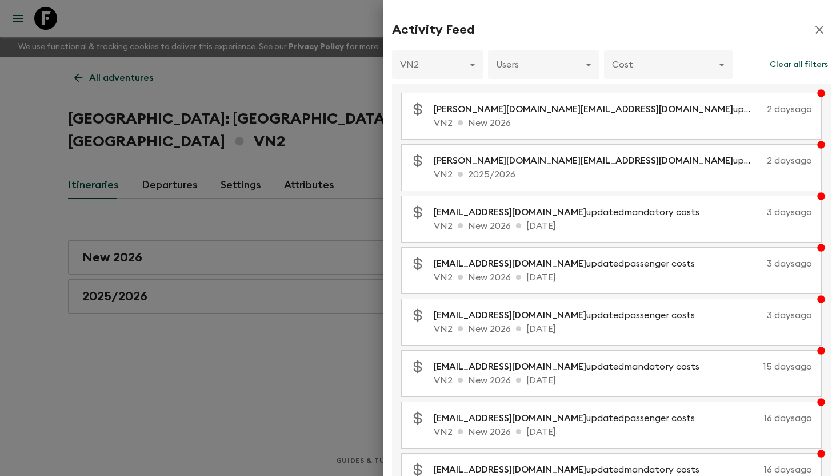
click at [813, 30] on icon "button" at bounding box center [820, 30] width 14 height 14
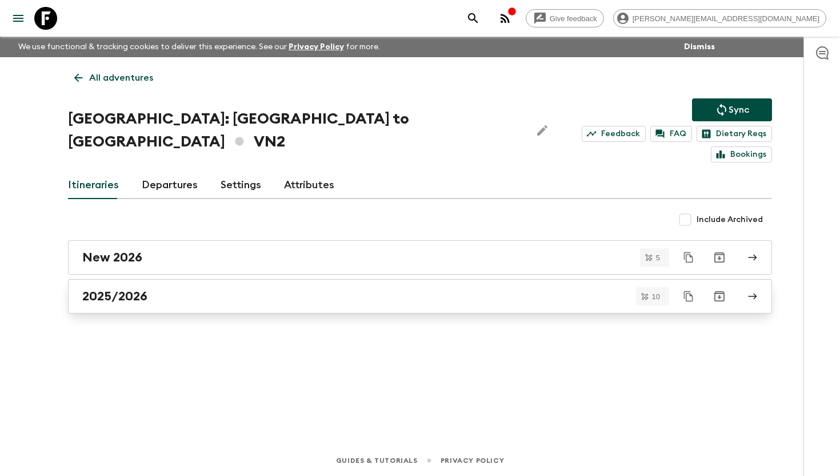
click at [142, 289] on h2 "2025/2026" at bounding box center [114, 296] width 65 height 15
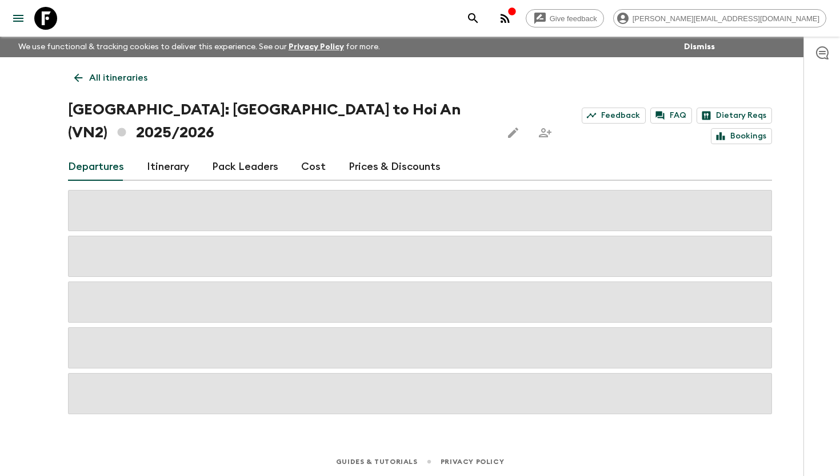
click at [317, 153] on link "Cost" at bounding box center [313, 166] width 25 height 27
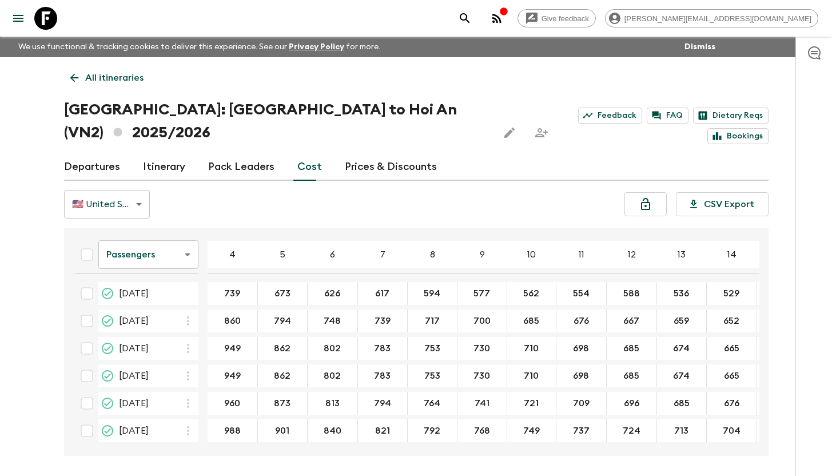
click at [119, 175] on body "Give feedback aida@flashpack.com We use functional & tracking cookies to delive…" at bounding box center [416, 259] width 832 height 518
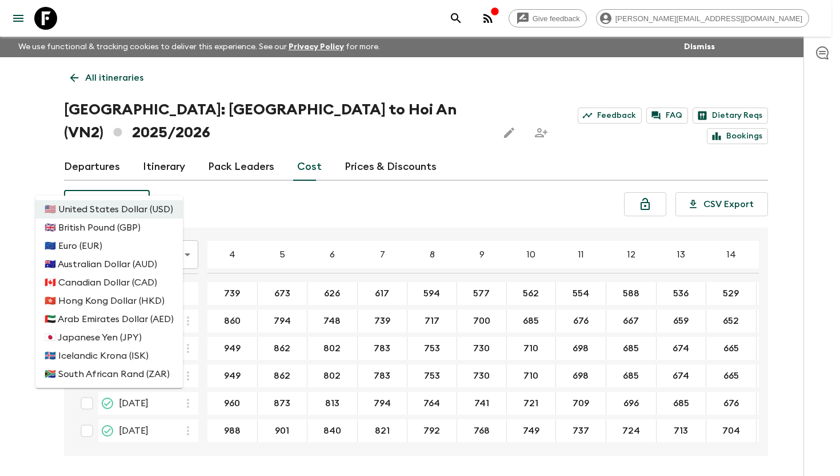
click at [119, 175] on div at bounding box center [420, 238] width 840 height 476
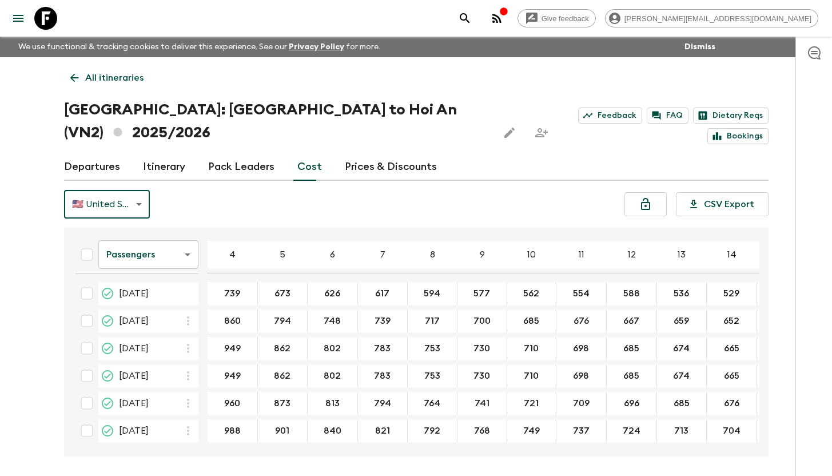
click at [162, 227] on body "Give feedback aida@flashpack.com We use functional & tracking cookies to delive…" at bounding box center [416, 259] width 832 height 518
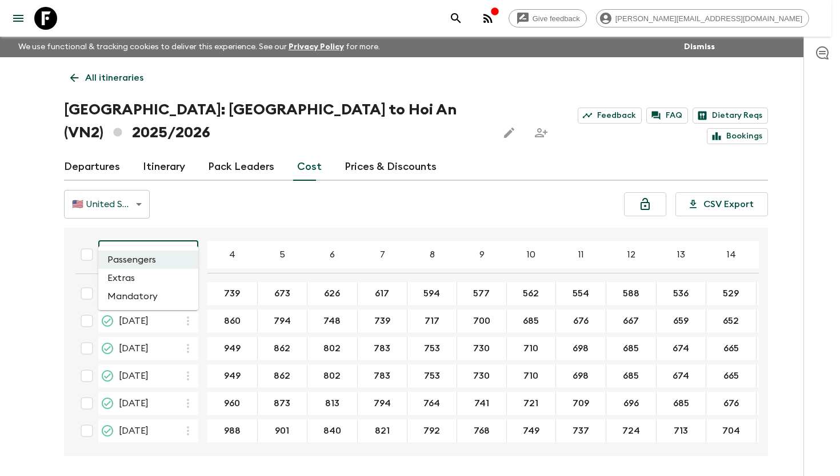
click at [141, 280] on li "Extras" at bounding box center [148, 278] width 100 height 18
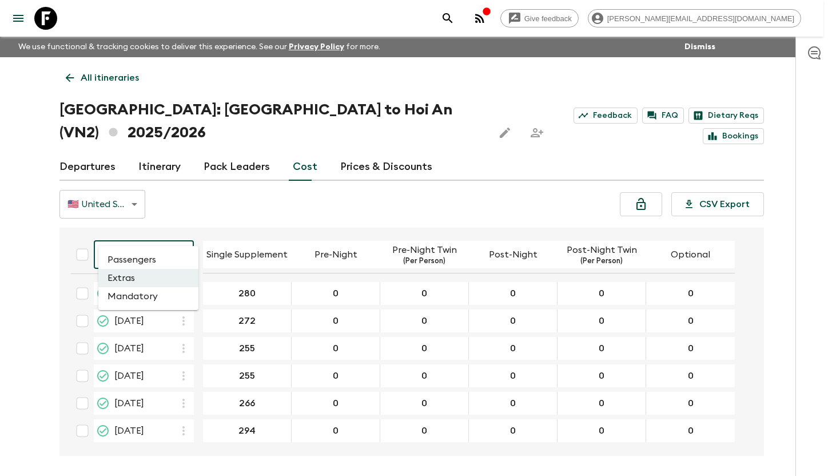
click at [154, 237] on body "Give feedback aida@flashpack.com We use functional & tracking cookies to delive…" at bounding box center [416, 259] width 832 height 518
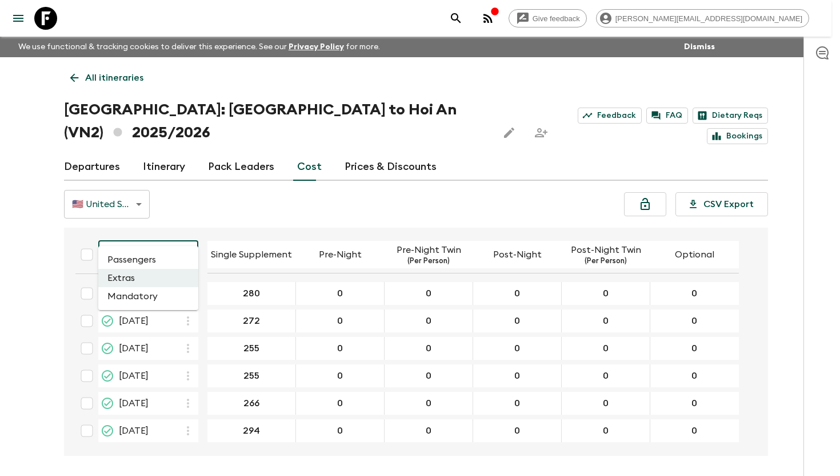
click at [141, 297] on li "Mandatory" at bounding box center [148, 296] width 100 height 18
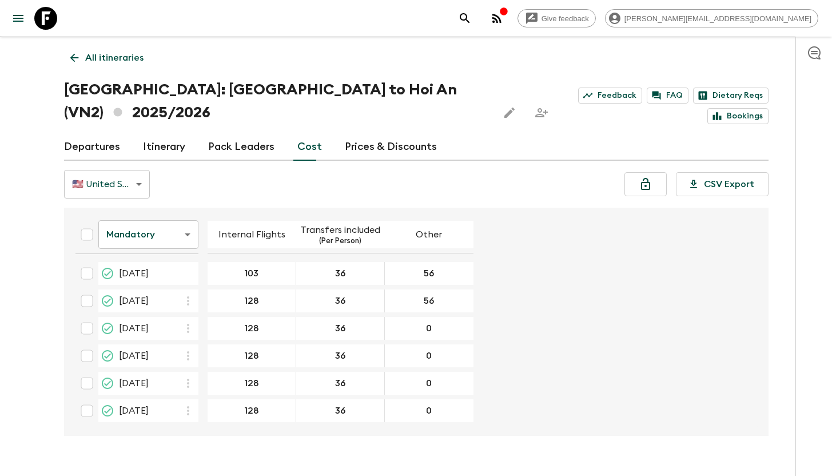
click at [72, 54] on icon at bounding box center [74, 57] width 13 height 13
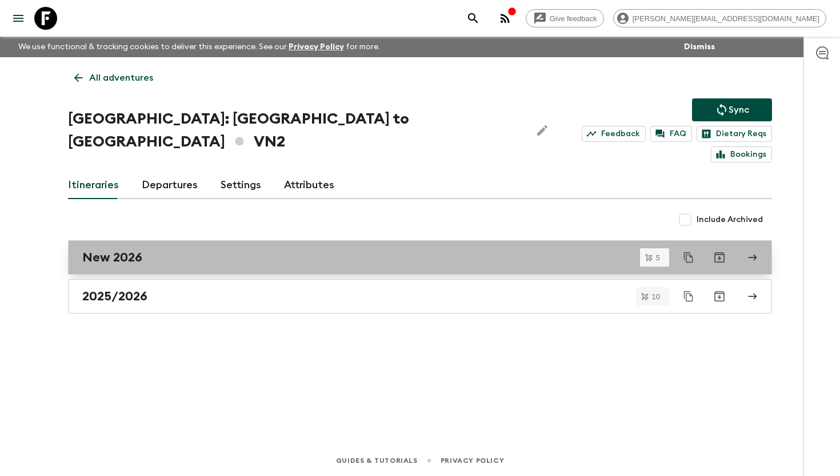
click at [126, 250] on h2 "New 2026" at bounding box center [112, 257] width 60 height 15
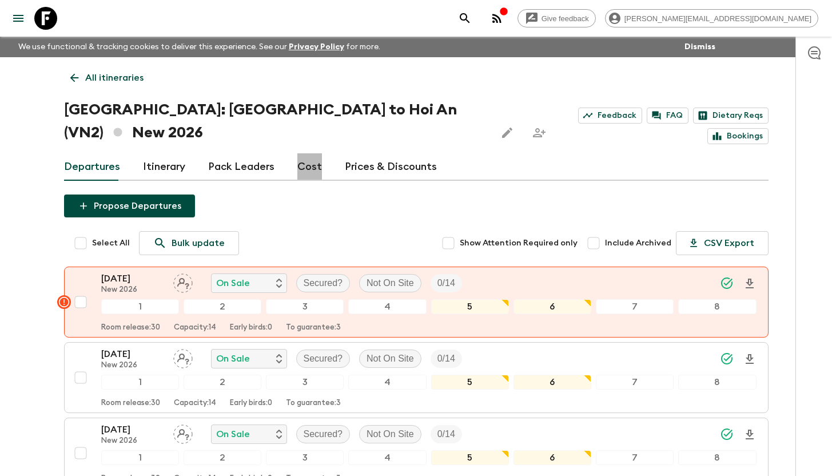
click at [309, 153] on link "Cost" at bounding box center [309, 166] width 25 height 27
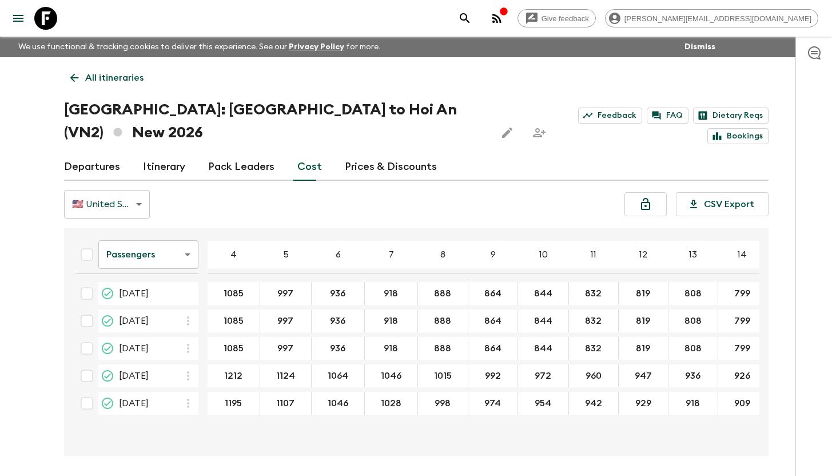
click at [122, 233] on body "Give feedback aida@flashpack.com We use functional & tracking cookies to delive…" at bounding box center [416, 259] width 832 height 518
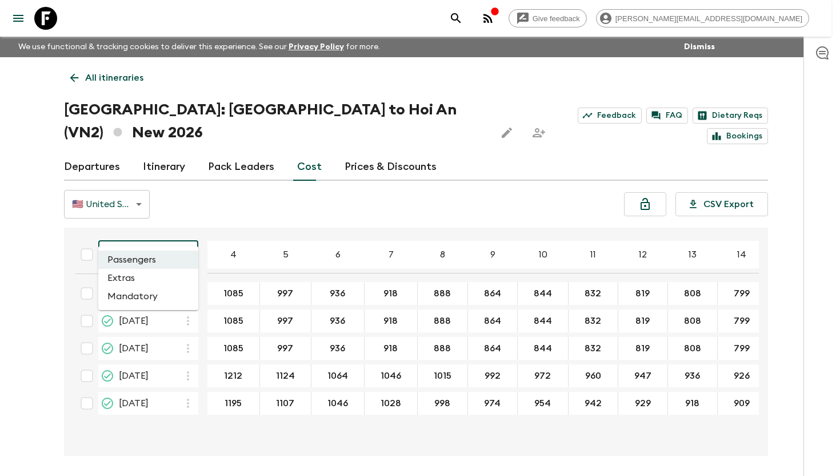
click at [119, 280] on li "Extras" at bounding box center [148, 278] width 100 height 18
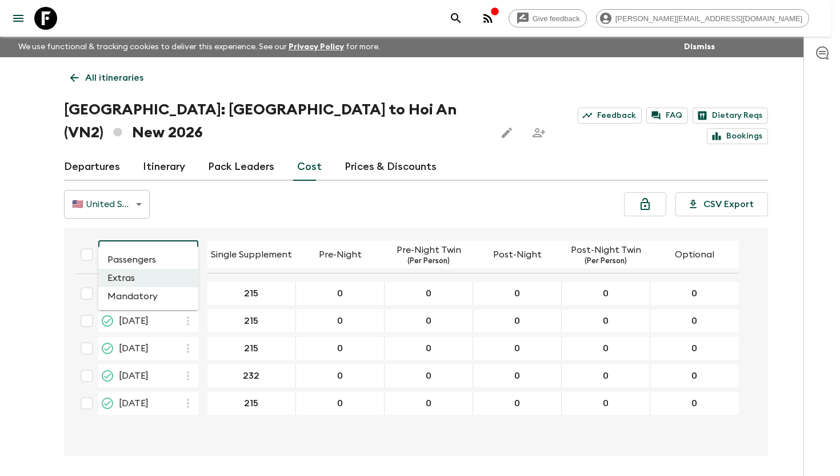
click at [133, 234] on body "Give feedback aida@flashpack.com We use functional & tracking cookies to delive…" at bounding box center [420, 259] width 840 height 518
click at [133, 301] on li "Mandatory" at bounding box center [148, 296] width 100 height 18
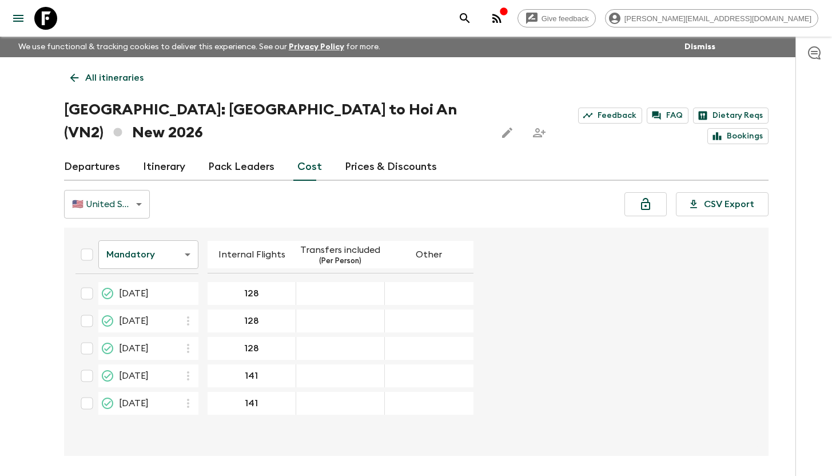
click at [17, 18] on icon "menu" at bounding box center [18, 18] width 10 height 7
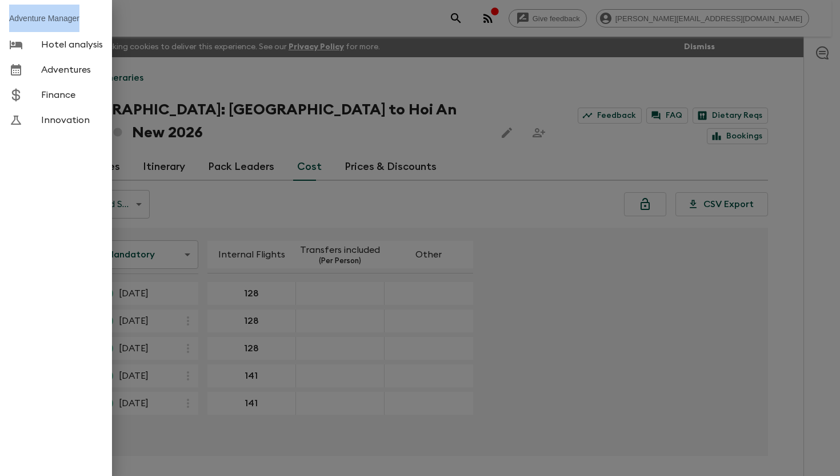
drag, startPoint x: 48, startPoint y: 19, endPoint x: 9, endPoint y: 19, distance: 39.4
click at [9, 19] on li "Adventure Manager" at bounding box center [56, 18] width 112 height 27
copy li "Adventure Manager"
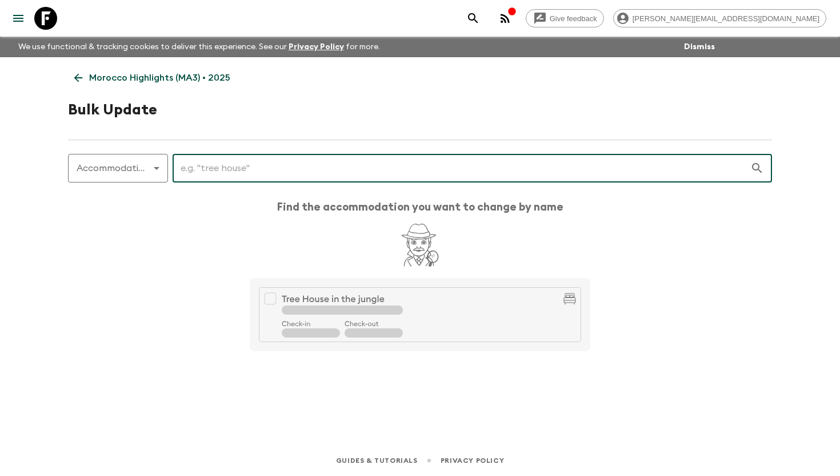
click at [79, 78] on icon at bounding box center [78, 77] width 13 height 13
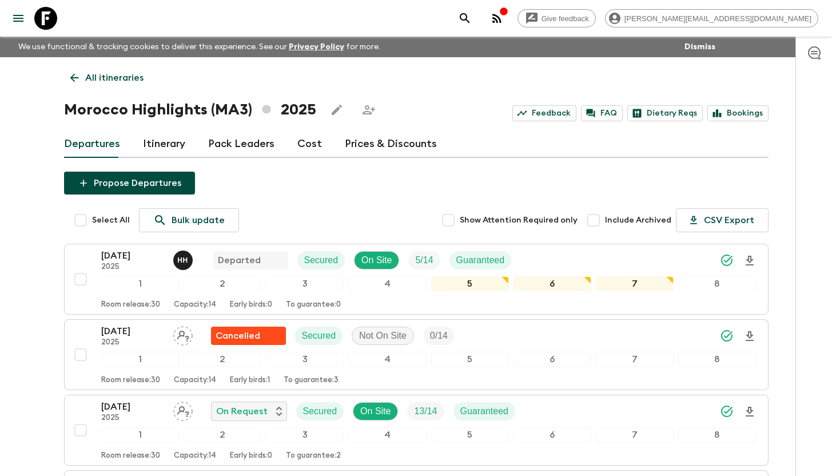
click at [50, 18] on icon at bounding box center [45, 18] width 23 height 23
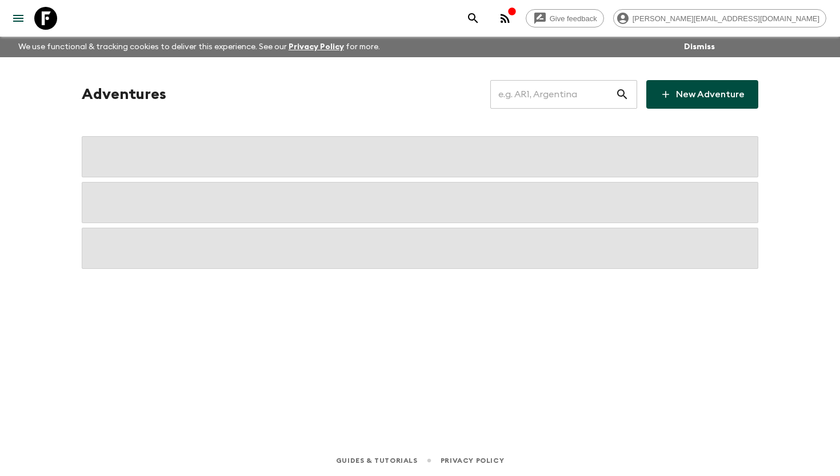
click at [562, 87] on input "text" at bounding box center [552, 94] width 125 height 32
type input "pa1"
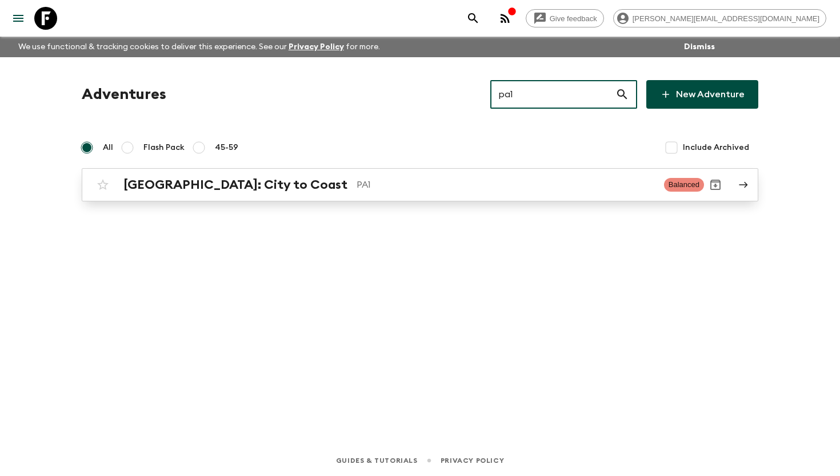
click at [252, 183] on h2 "[GEOGRAPHIC_DATA]: City to Coast" at bounding box center [235, 184] width 224 height 15
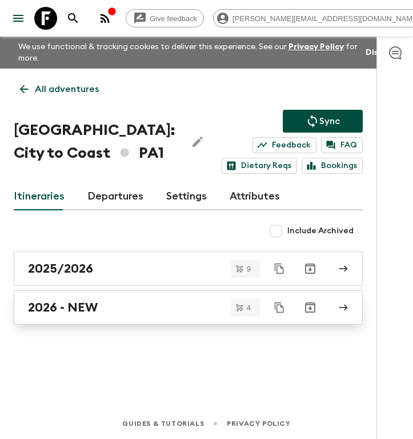
click at [83, 312] on h2 "2026 - NEW" at bounding box center [63, 307] width 70 height 15
